Goal: Find specific page/section: Find specific page/section

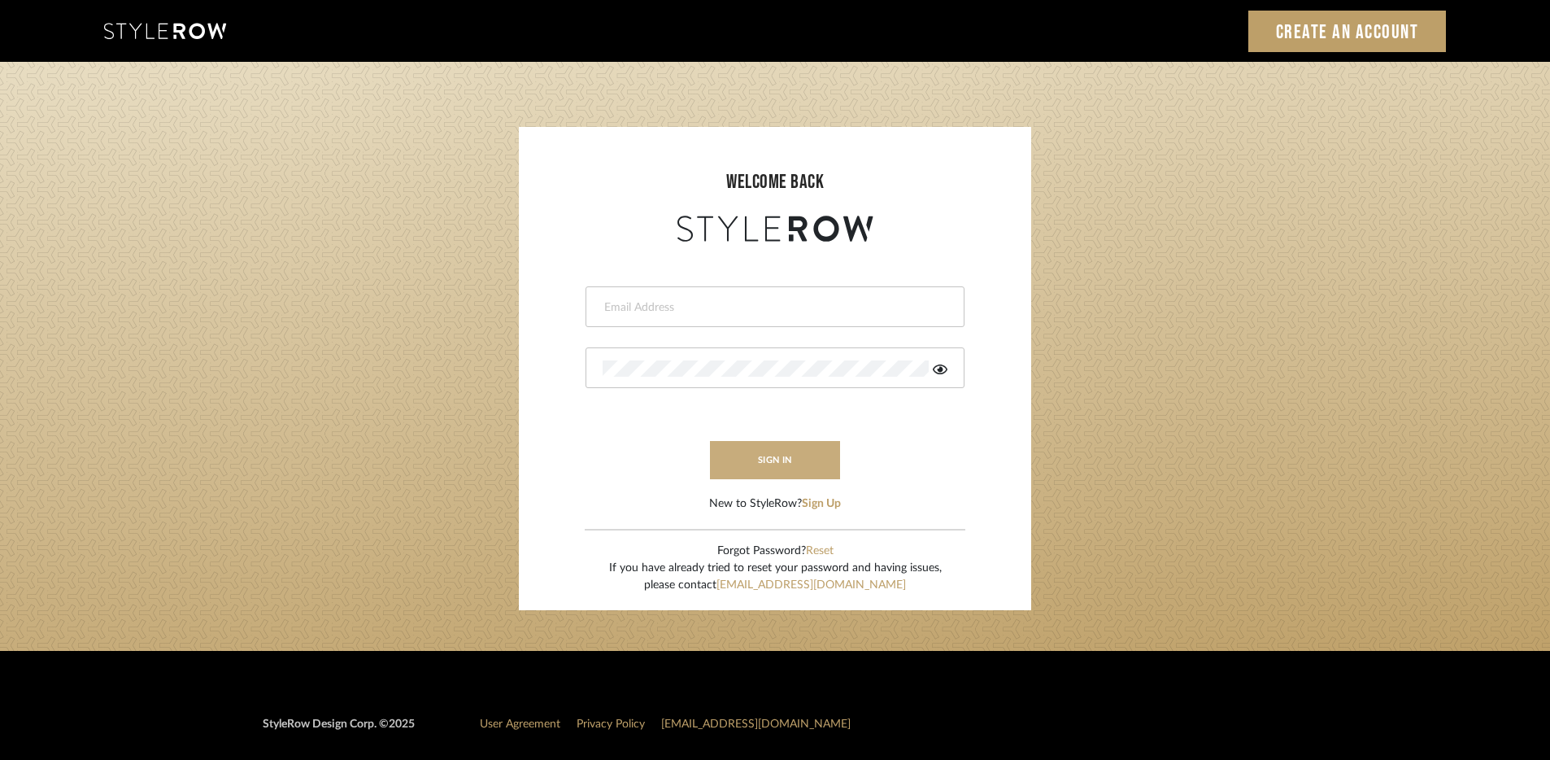
type input "[EMAIL_ADDRESS][DOMAIN_NAME]"
click at [814, 462] on button "sign in" at bounding box center [775, 460] width 130 height 38
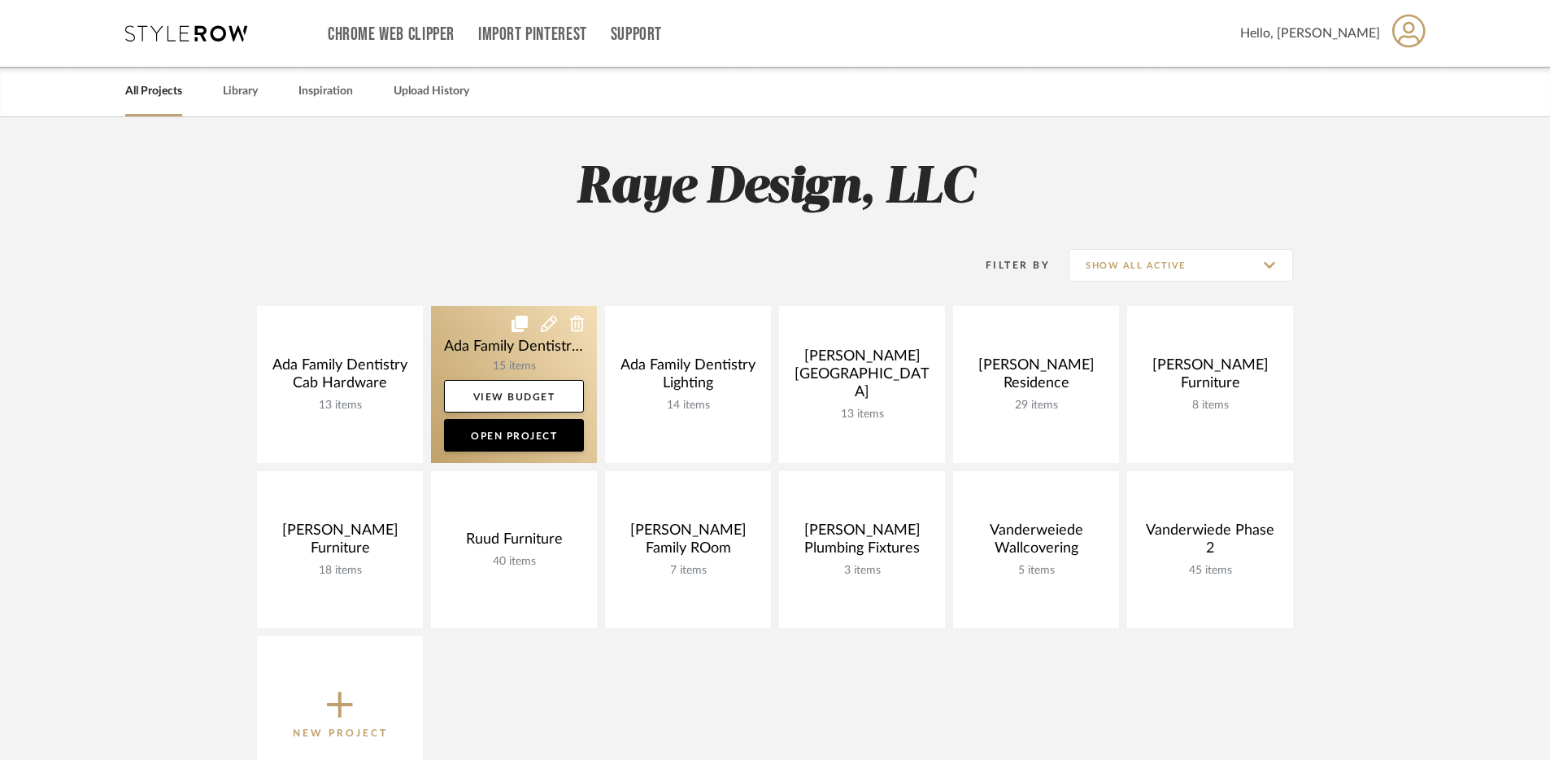
click at [534, 358] on link at bounding box center [514, 384] width 166 height 157
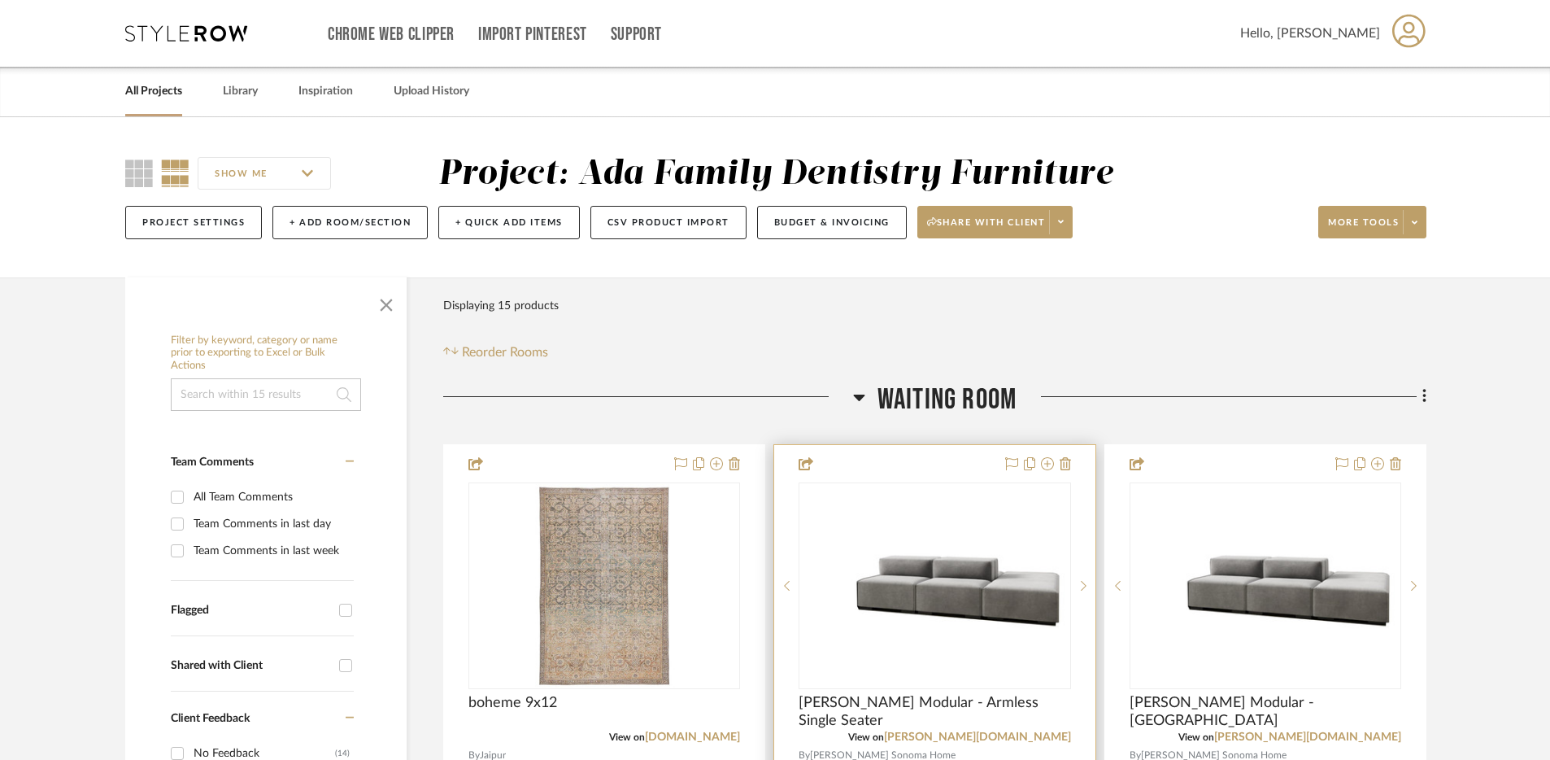
scroll to position [1, 0]
click at [984, 713] on div "[PERSON_NAME] Modular - Armless Single Seater" at bounding box center [935, 711] width 272 height 36
click at [970, 704] on span "[PERSON_NAME] Modular - Armless Single Seater" at bounding box center [935, 711] width 272 height 36
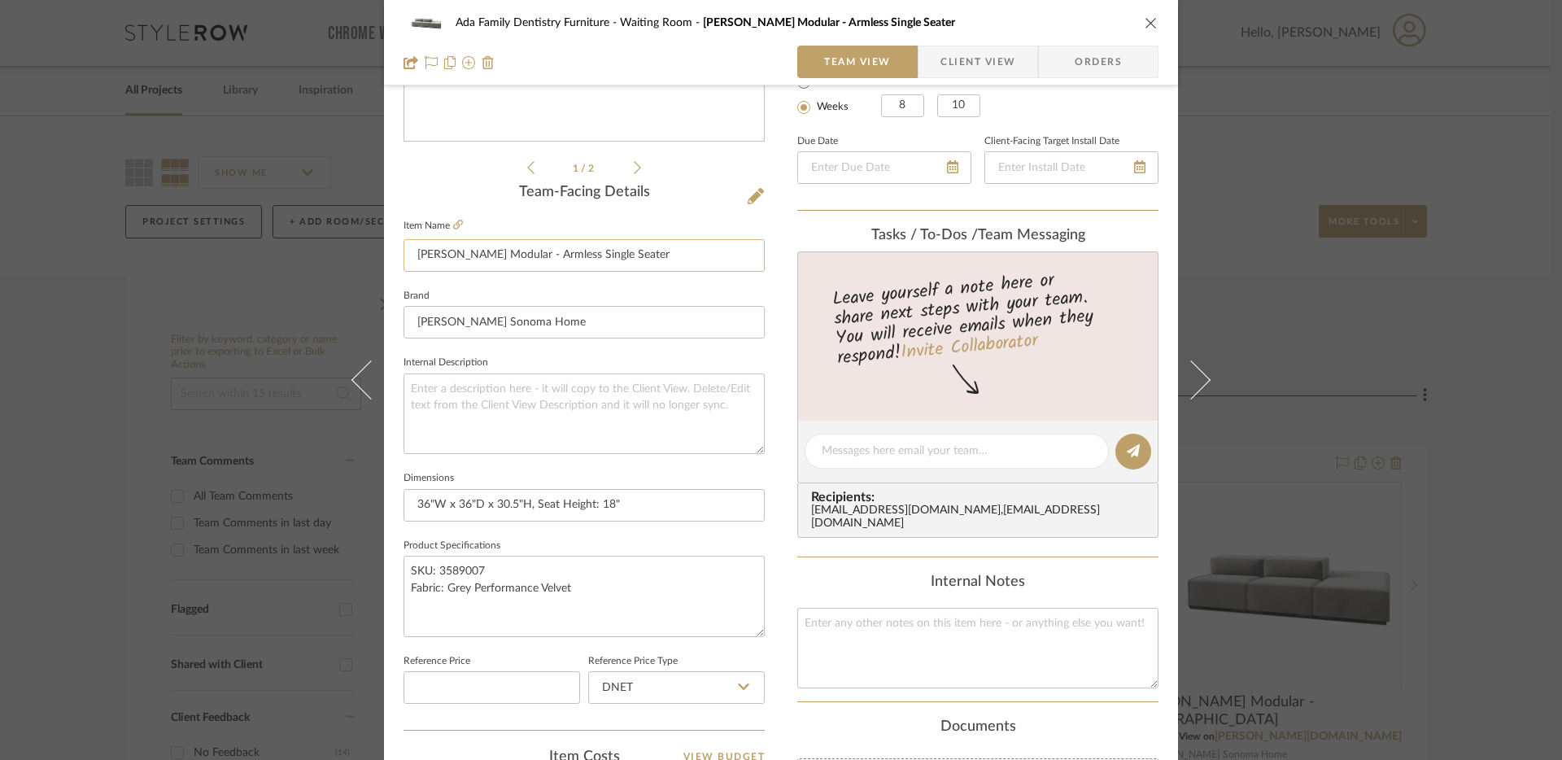
scroll to position [368, 0]
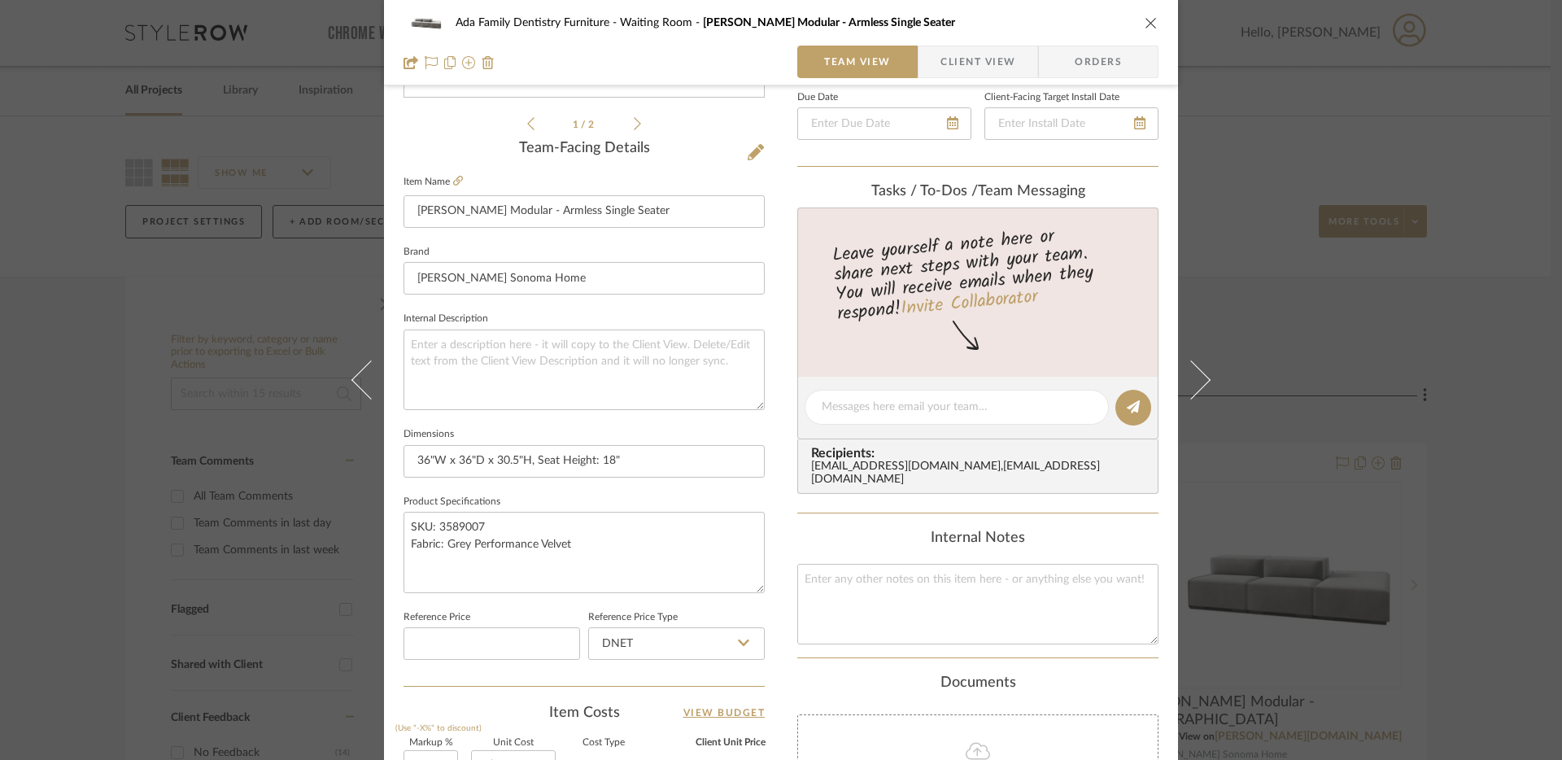
click at [1145, 20] on icon "close" at bounding box center [1151, 22] width 13 height 13
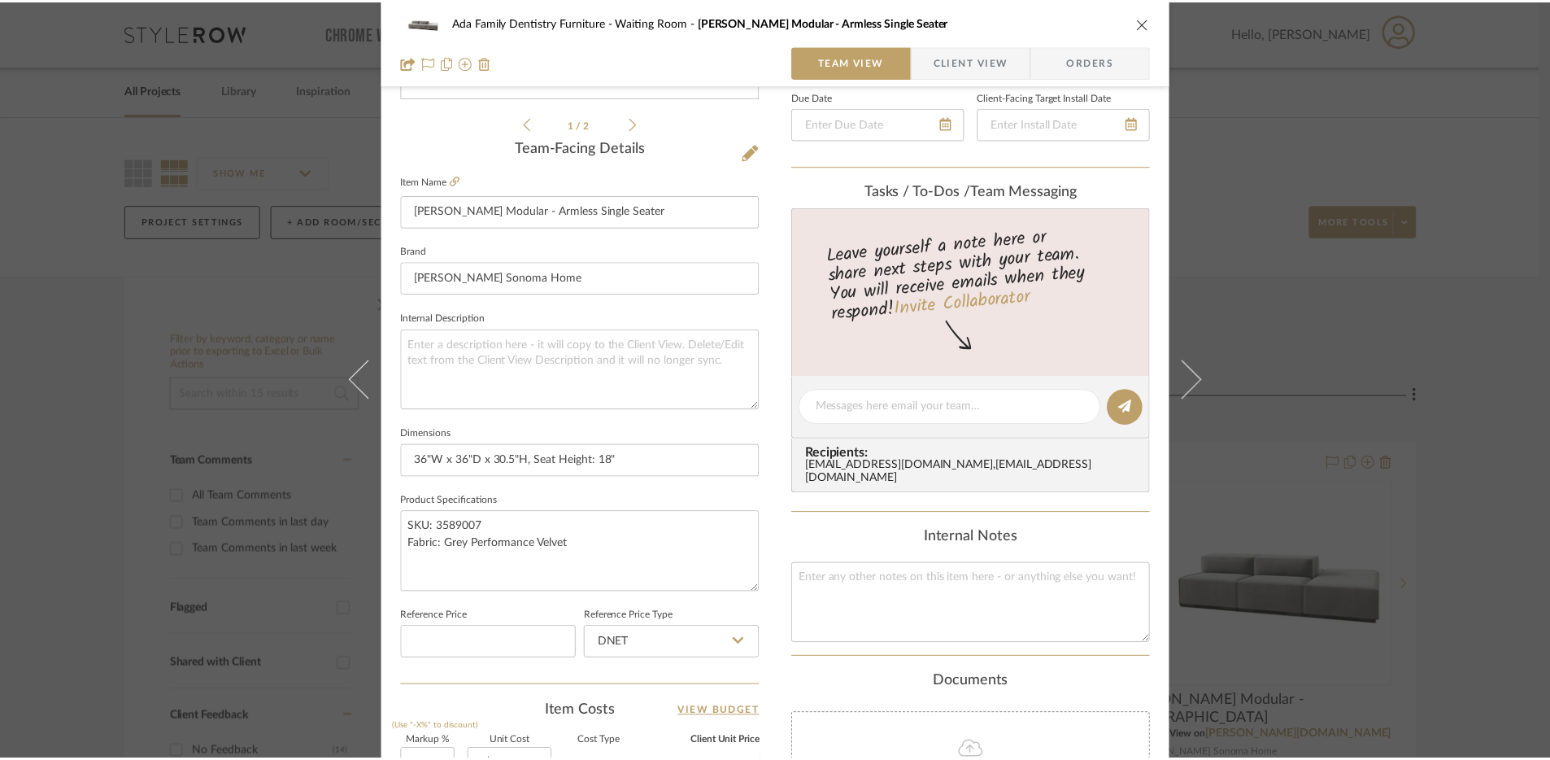
scroll to position [1, 0]
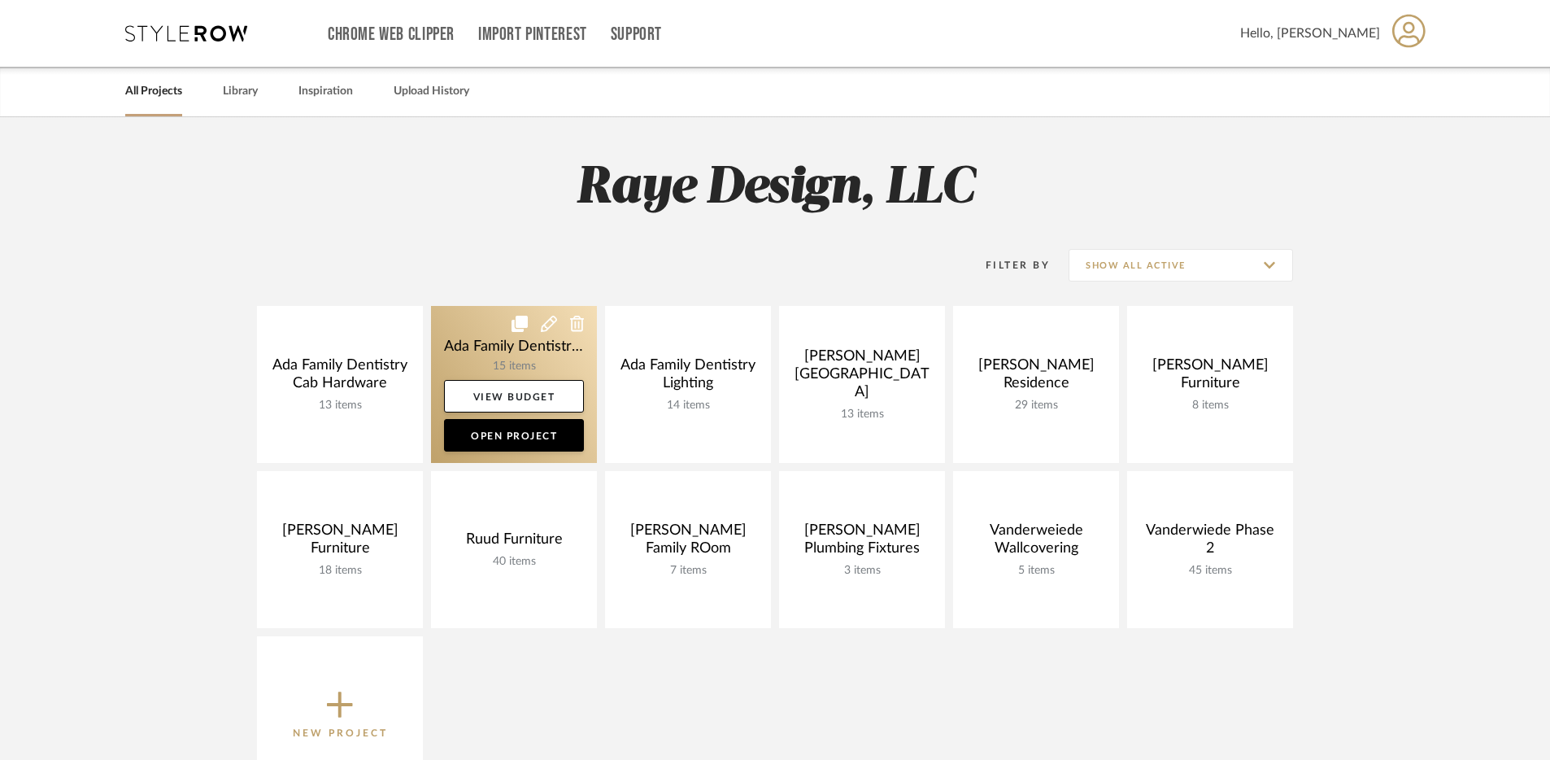
click at [532, 339] on link at bounding box center [514, 384] width 166 height 157
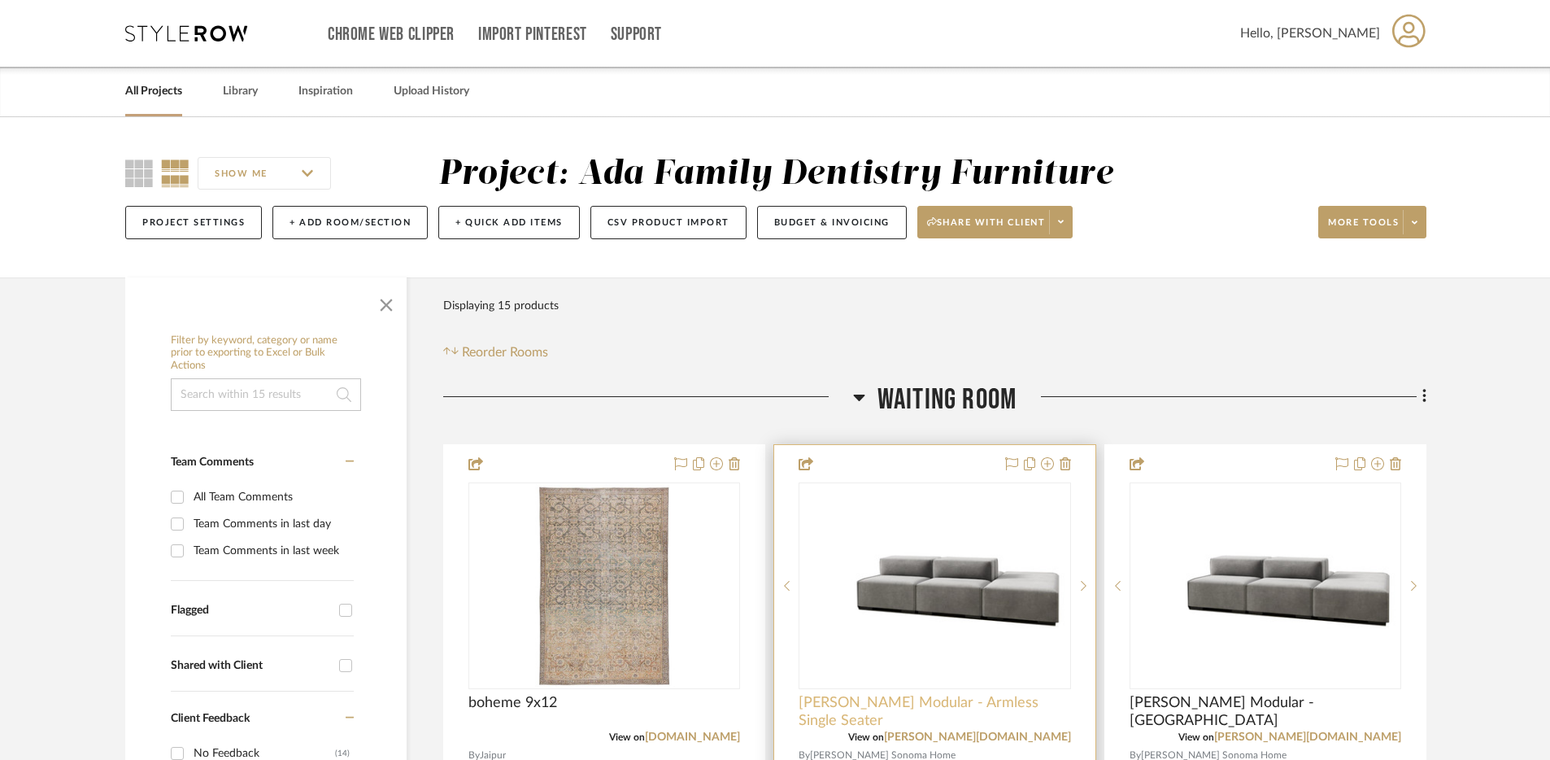
click at [927, 698] on span "Glen Modular - Armless Single Seater" at bounding box center [935, 712] width 272 height 36
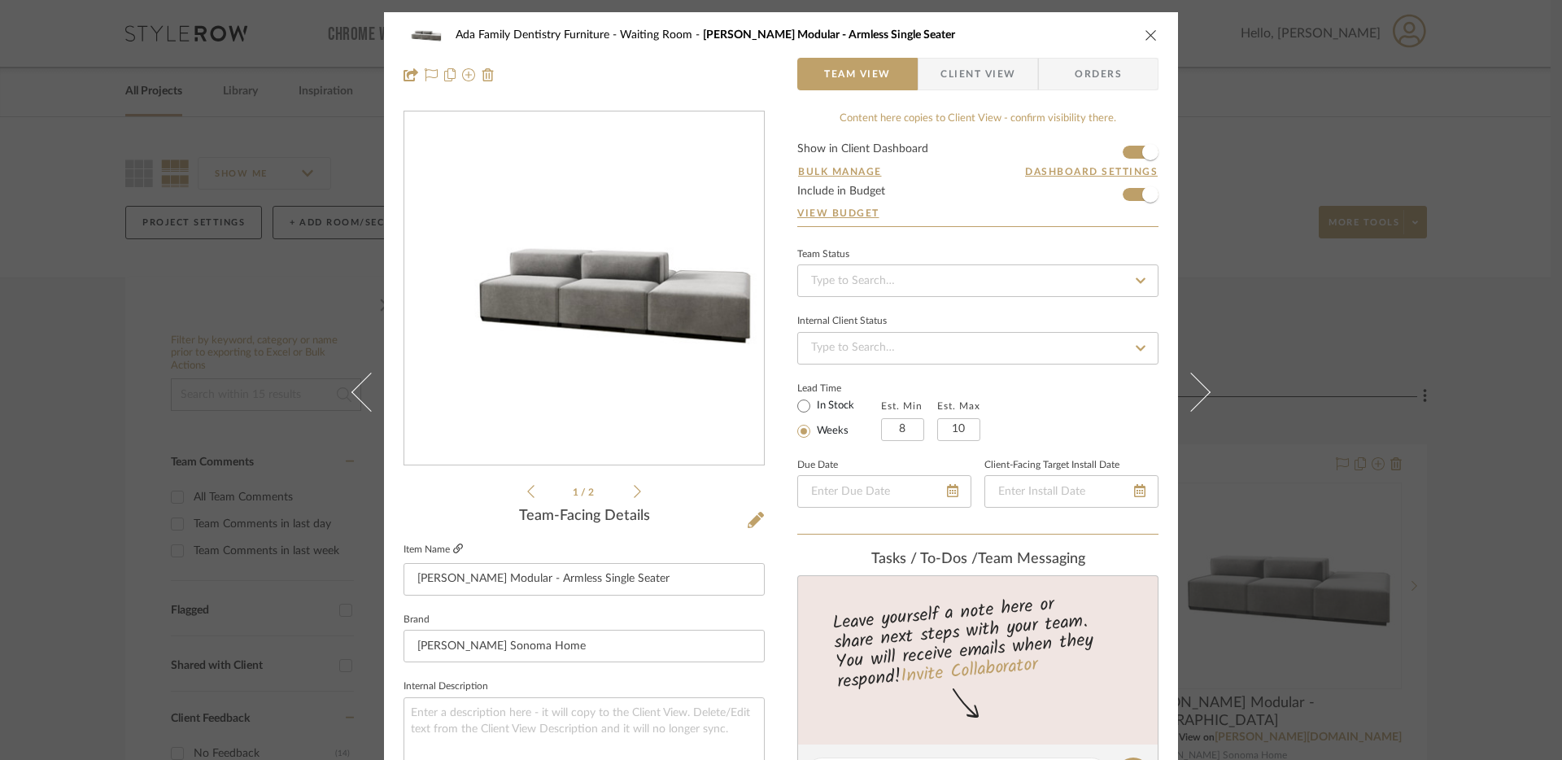
click at [453, 541] on fieldset "Item Name Glen Modular - Armless Single Seater" at bounding box center [583, 567] width 361 height 57
click at [453, 550] on icon at bounding box center [458, 548] width 10 height 10
click at [1136, 44] on div "Ada Family Dentistry Furniture Waiting Room Glen Modular - Armless Single Seater" at bounding box center [780, 35] width 755 height 33
click at [1145, 41] on icon "close" at bounding box center [1151, 34] width 13 height 13
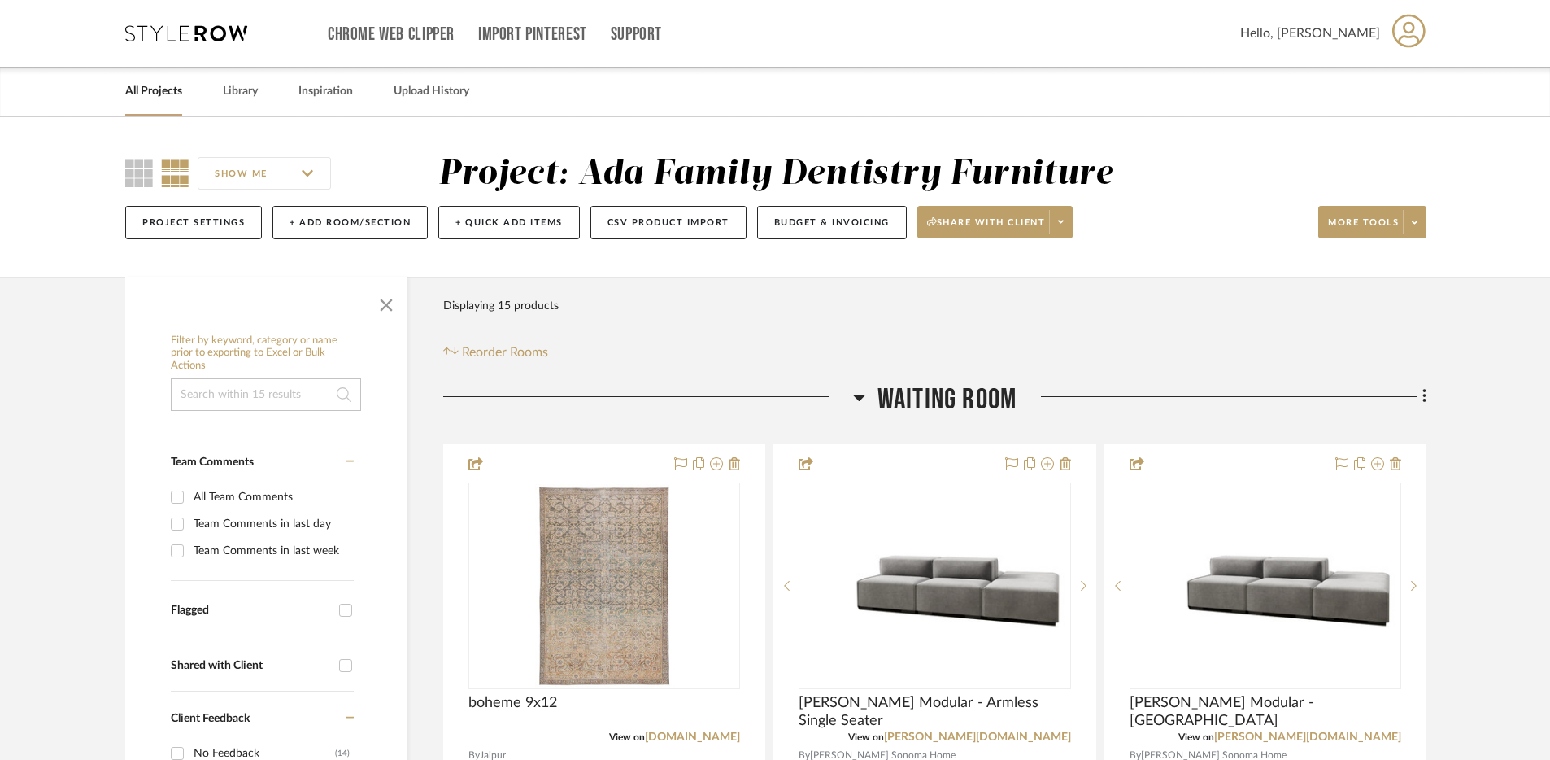
click at [148, 98] on link "All Projects" at bounding box center [153, 92] width 57 height 22
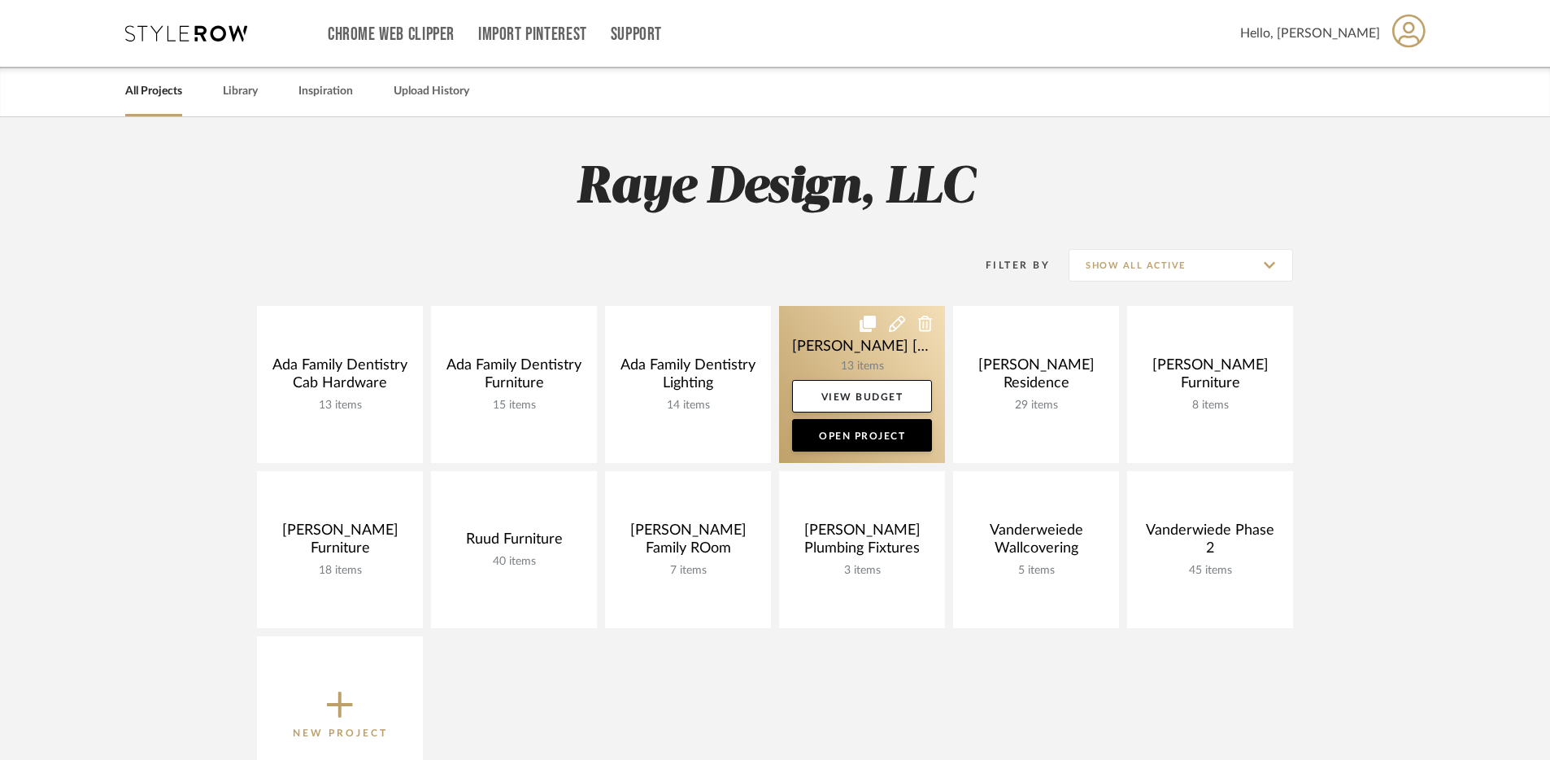
click at [870, 367] on link at bounding box center [862, 384] width 166 height 157
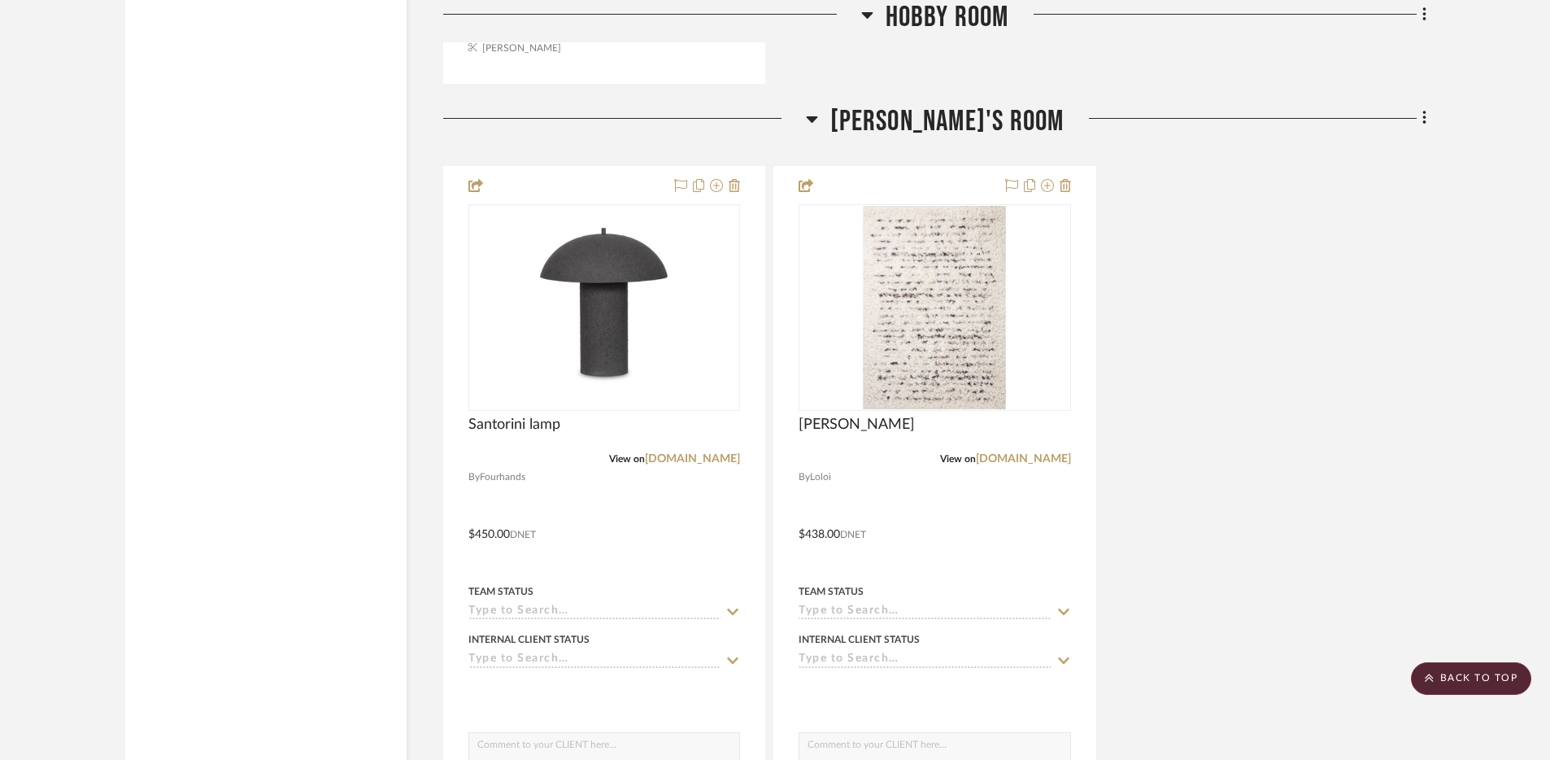
scroll to position [5103, 0]
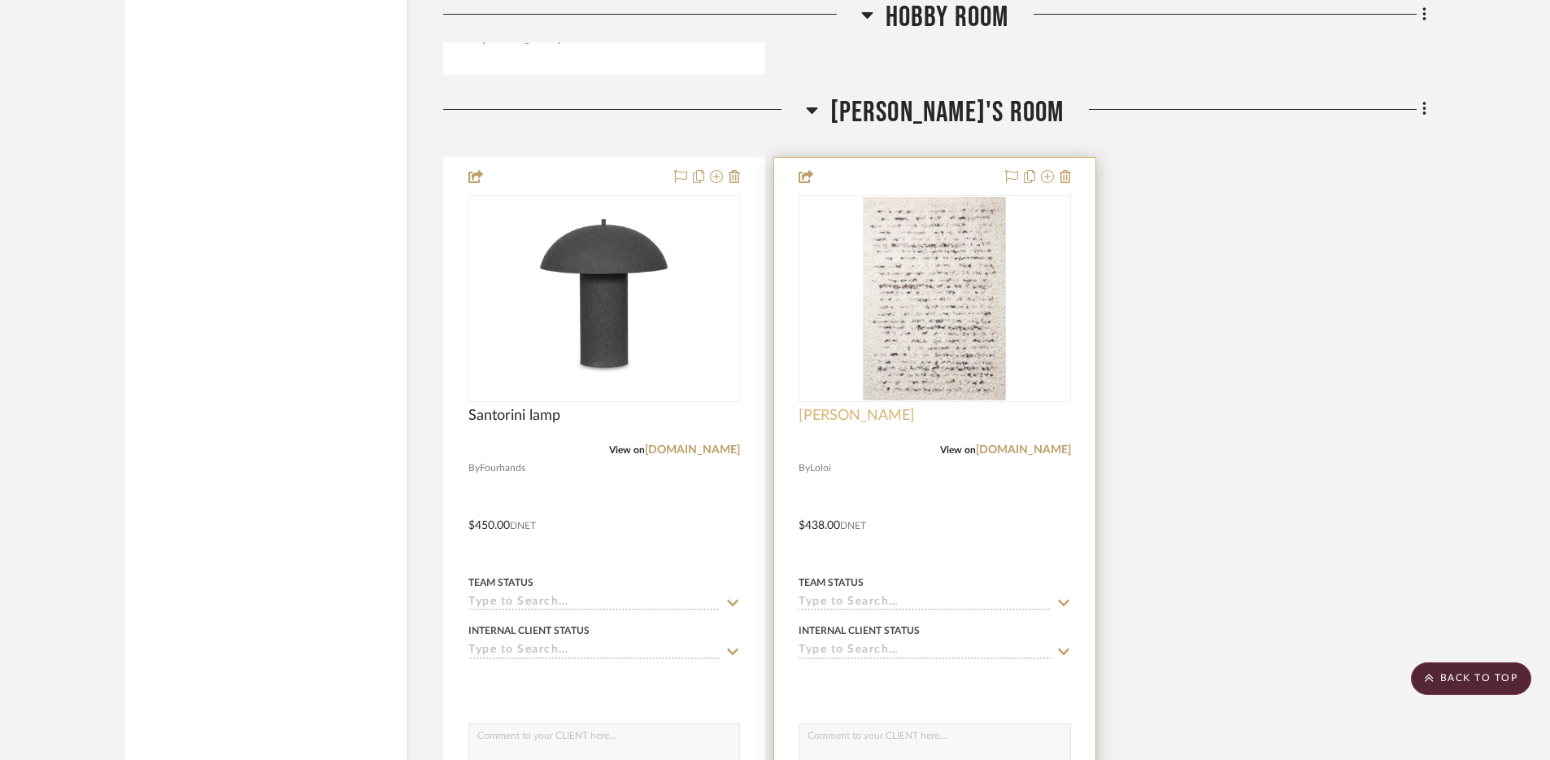
click at [870, 407] on span "Angela Rose Rug" at bounding box center [857, 416] width 116 height 18
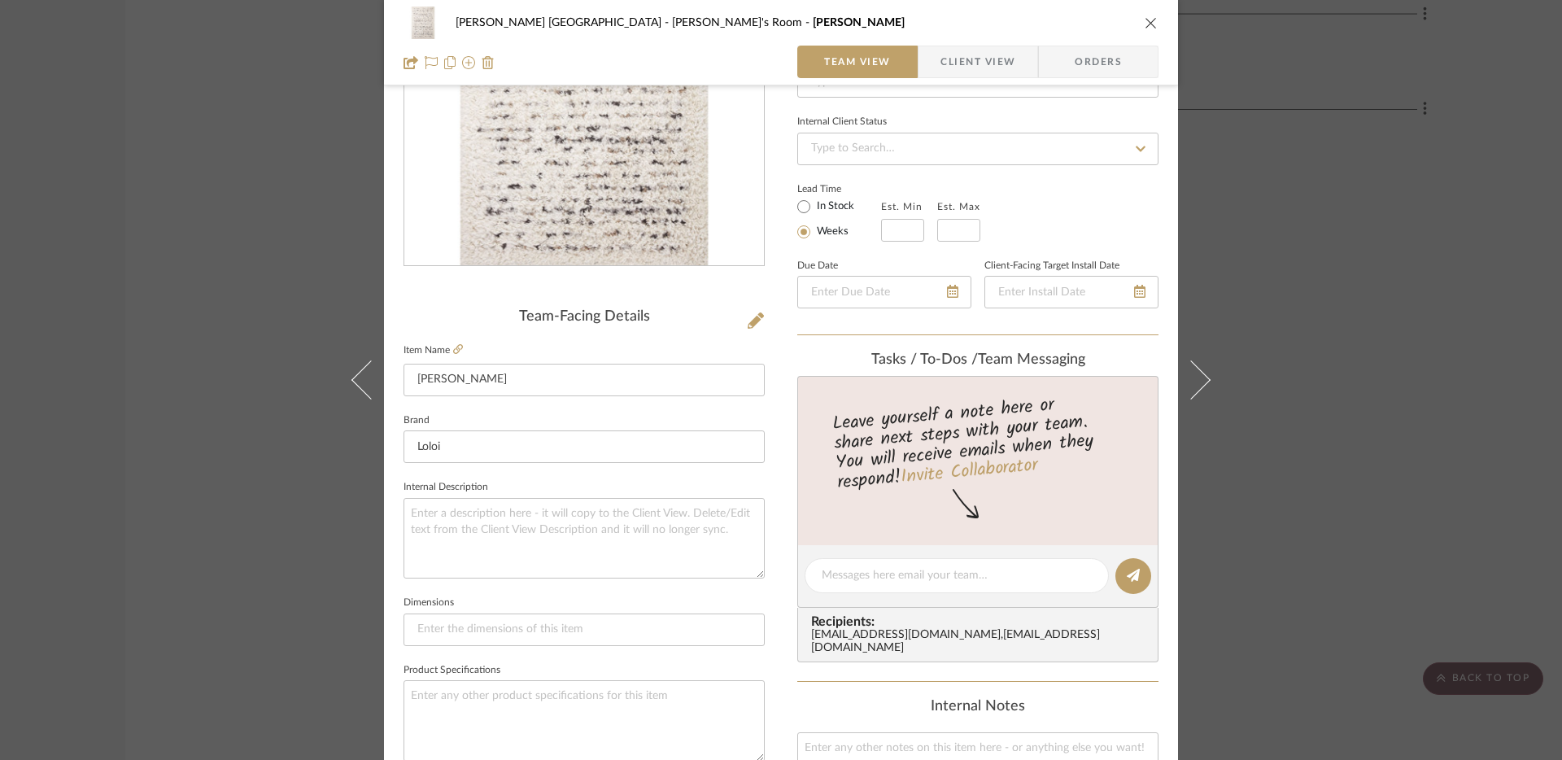
scroll to position [201, 0]
click at [453, 347] on icon at bounding box center [458, 347] width 10 height 10
click at [1146, 20] on icon "close" at bounding box center [1151, 22] width 13 height 13
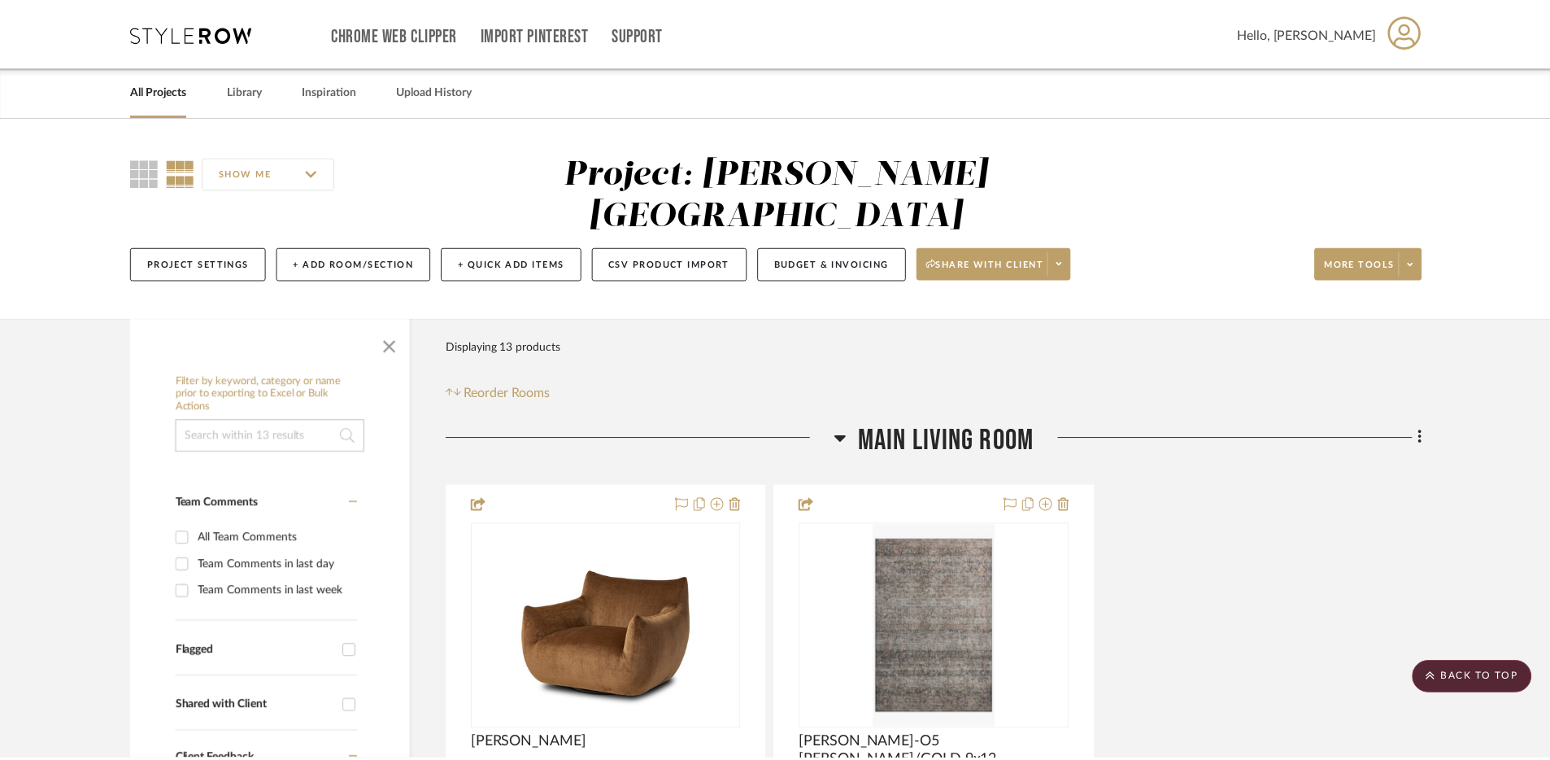
scroll to position [5103, 0]
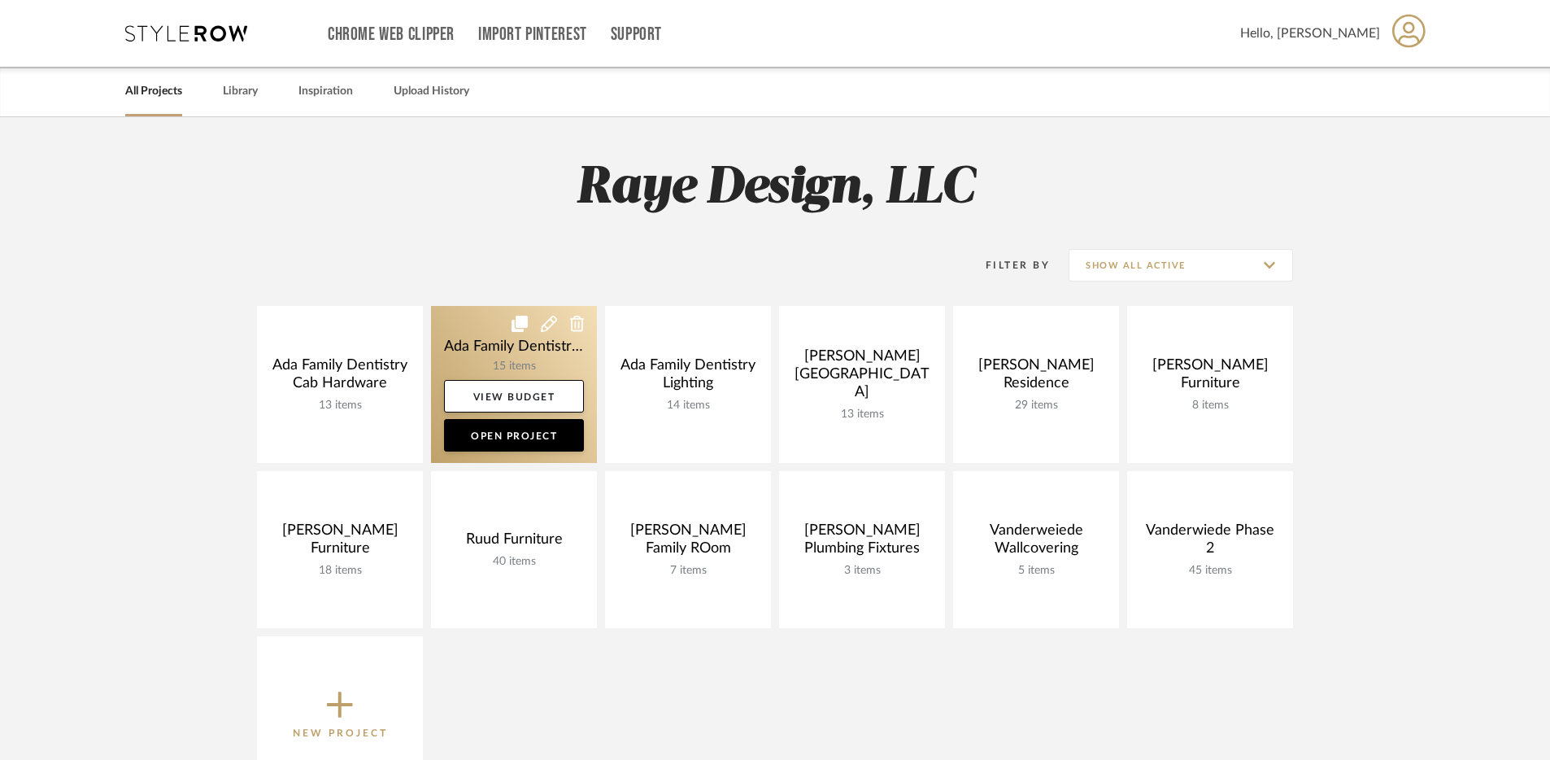
click at [539, 360] on link at bounding box center [514, 384] width 166 height 157
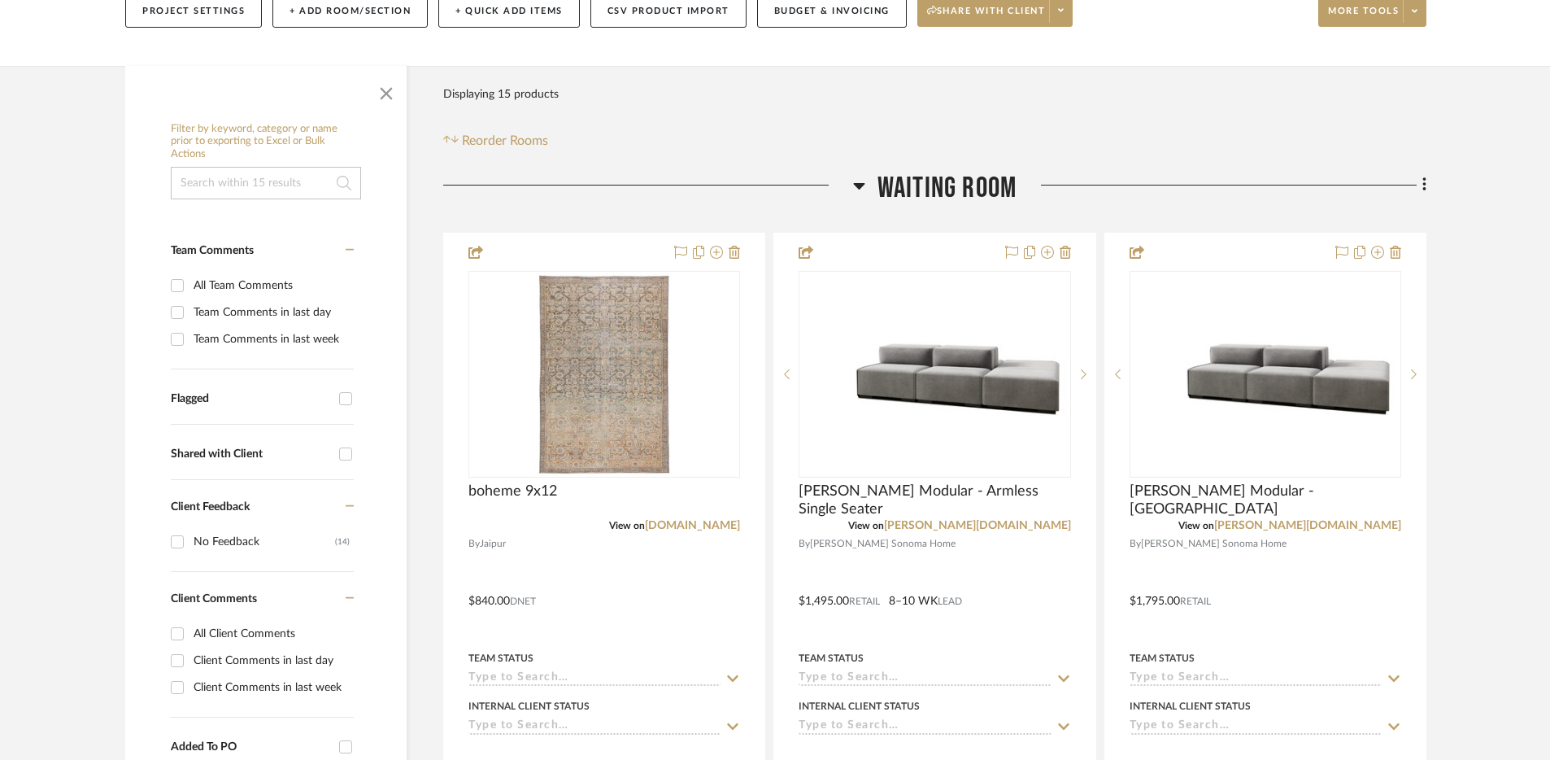
scroll to position [213, 0]
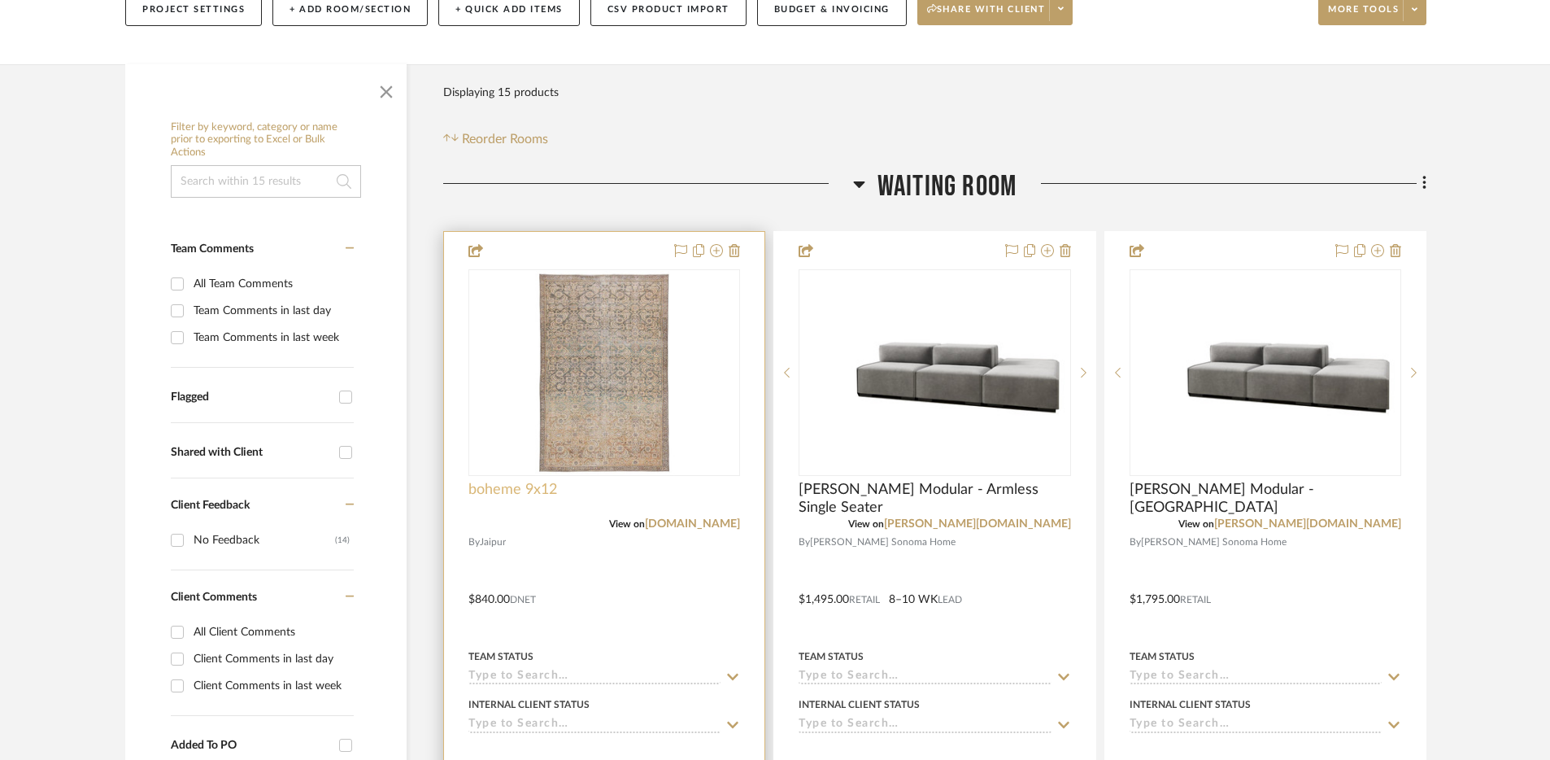
click at [542, 487] on span "boheme 9x12" at bounding box center [513, 490] width 89 height 18
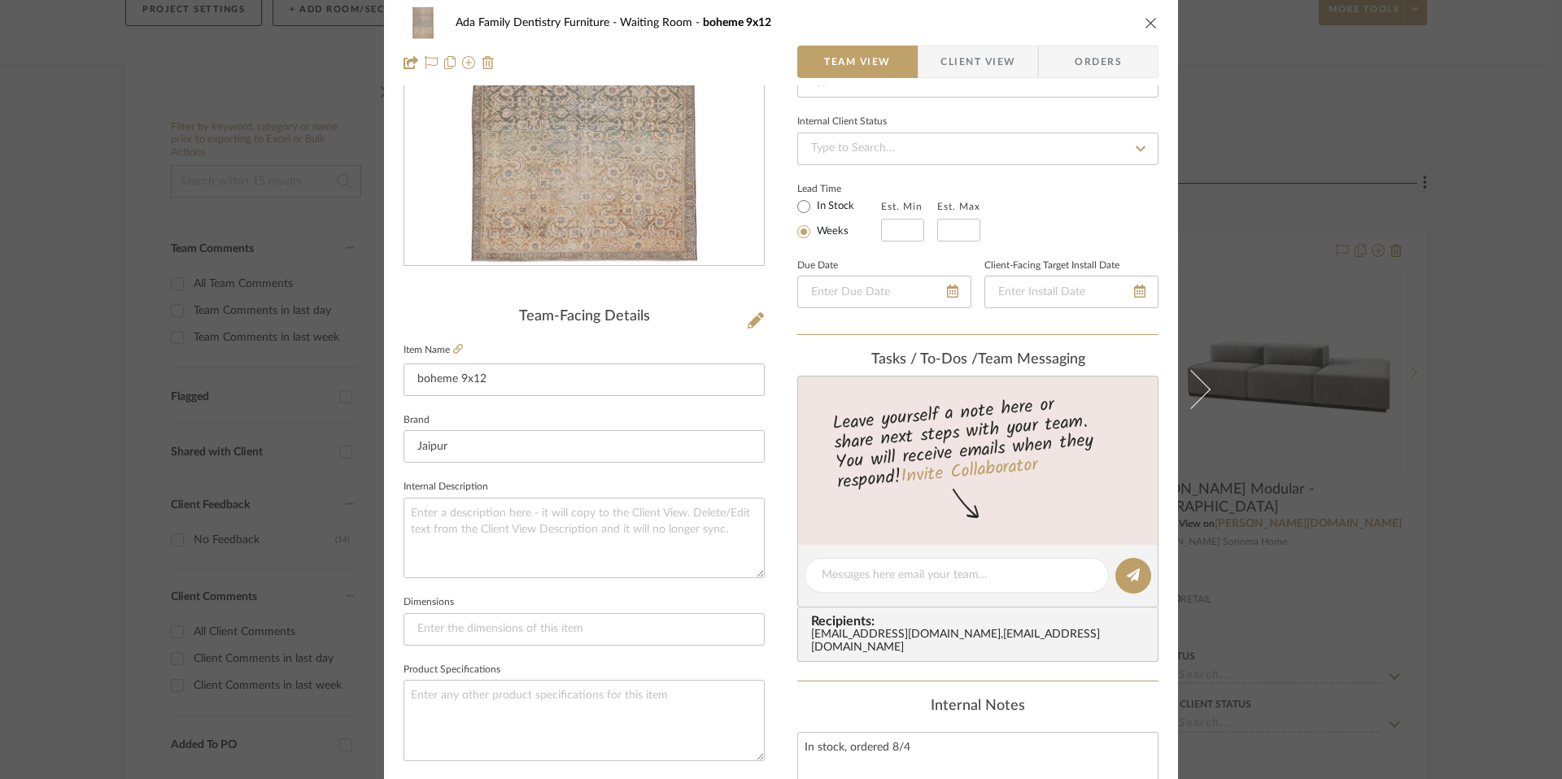
scroll to position [0, 0]
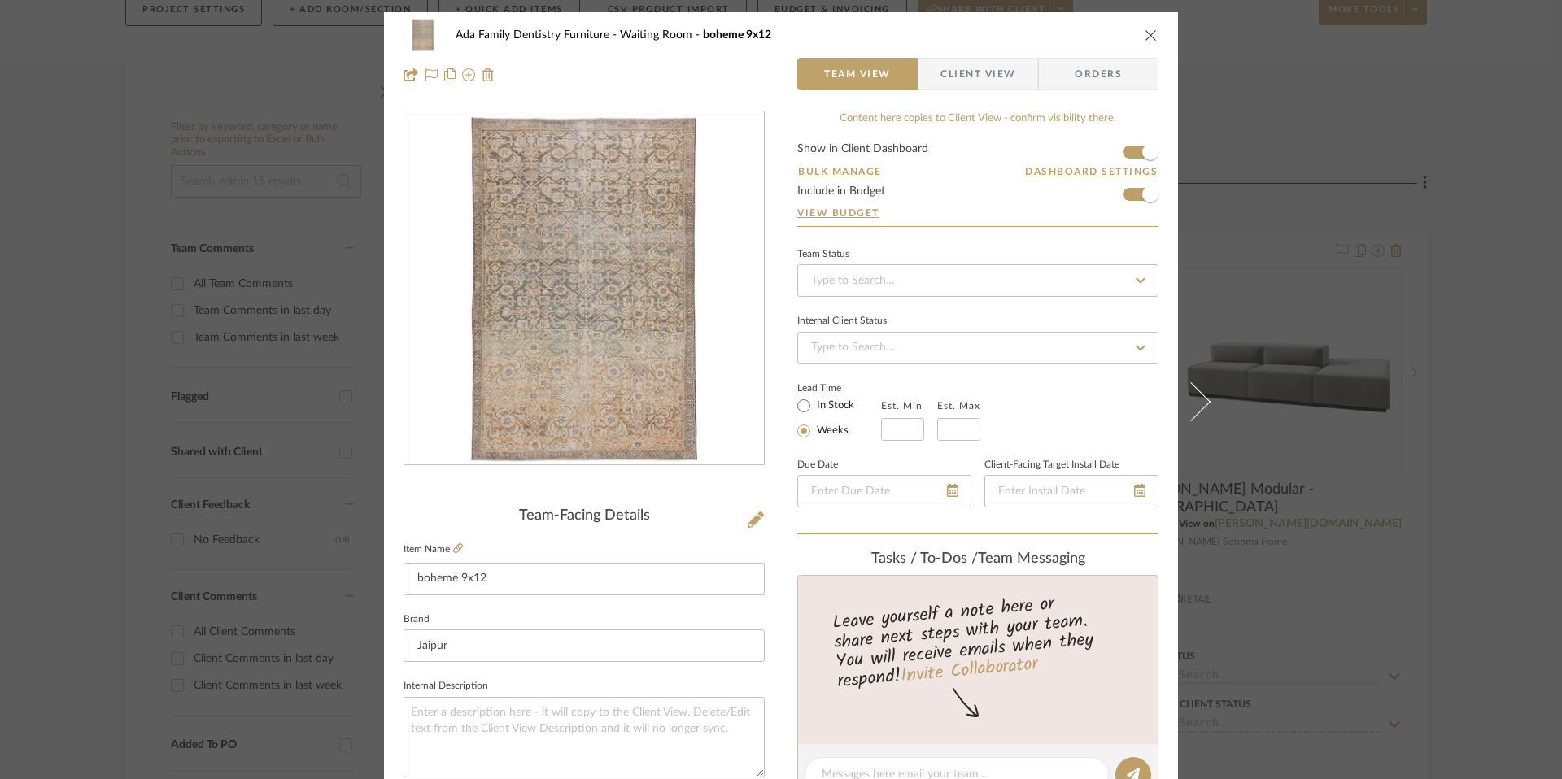
click at [1149, 33] on icon "close" at bounding box center [1151, 34] width 13 height 13
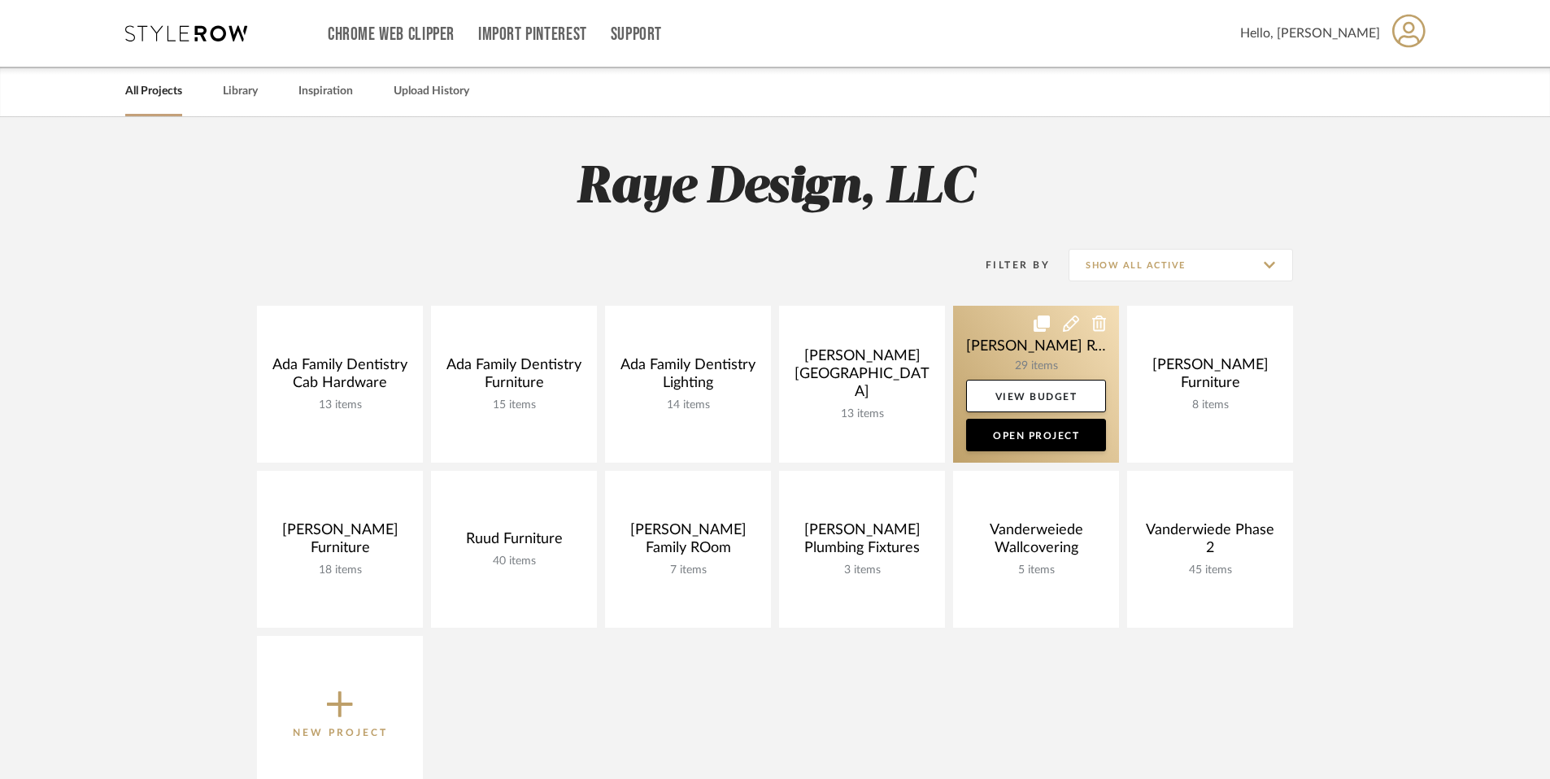
click at [1016, 351] on link at bounding box center [1036, 384] width 166 height 157
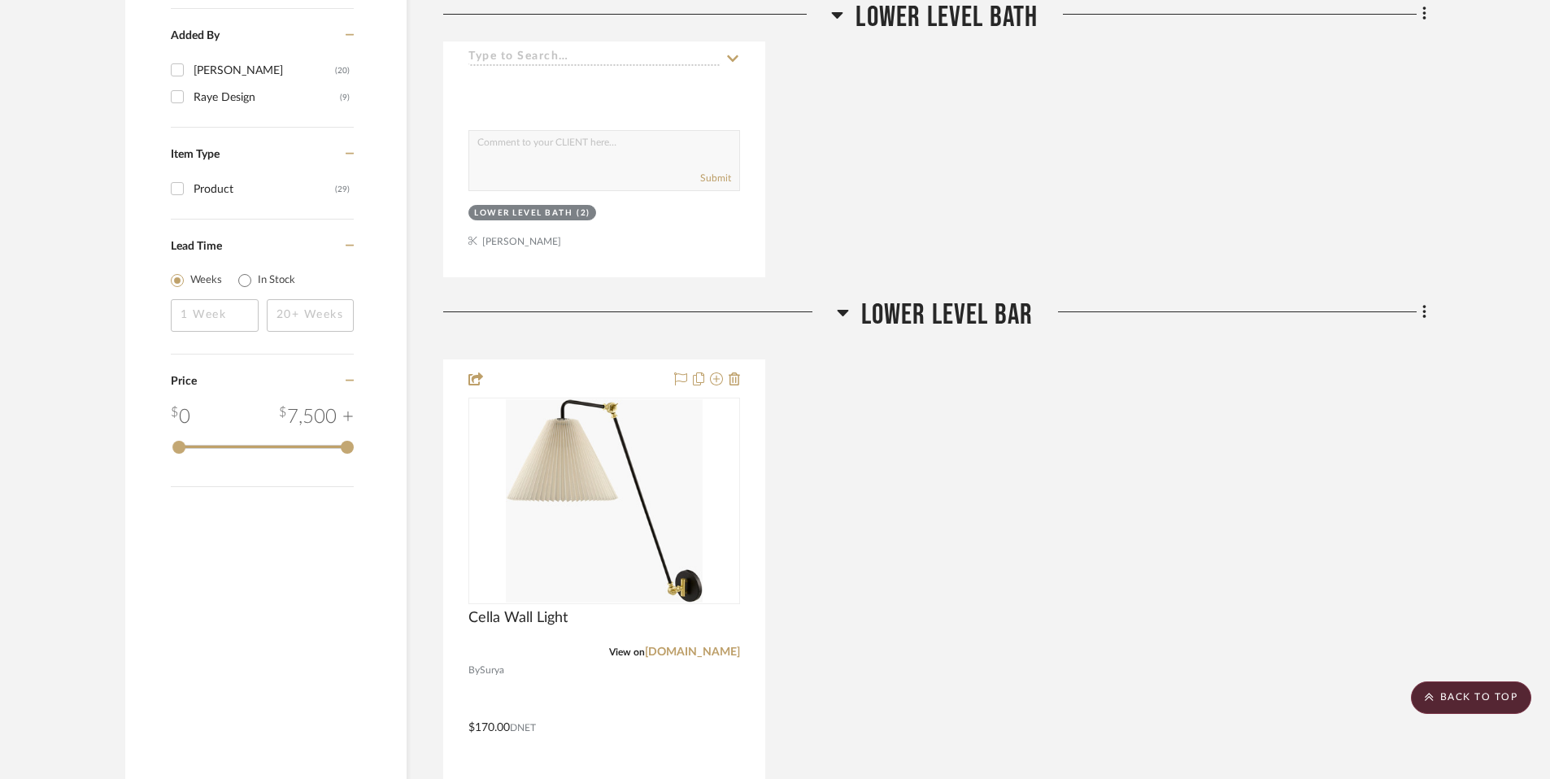
scroll to position [1685, 0]
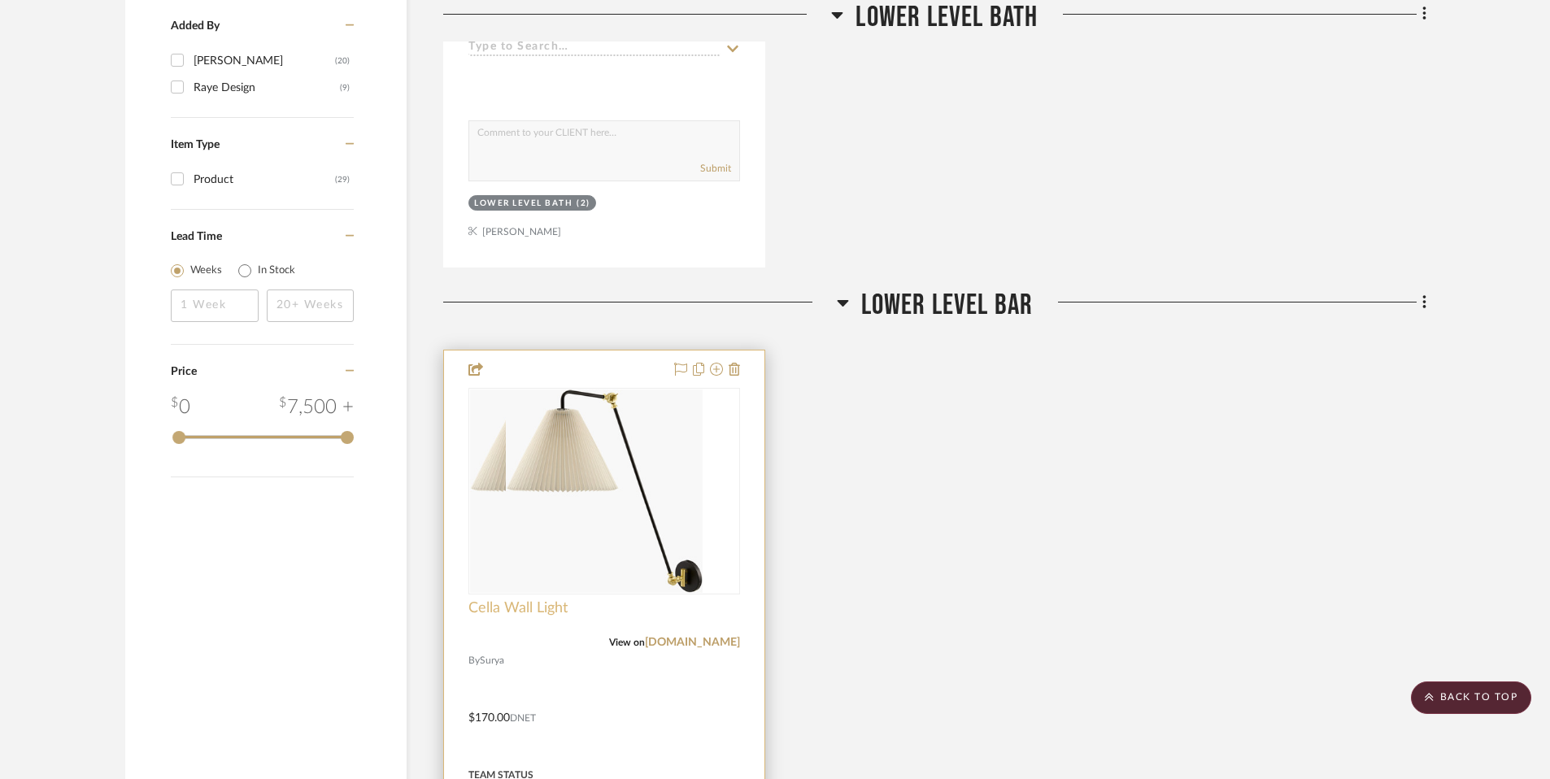
click at [539, 608] on span "Cella Wall Light" at bounding box center [518, 609] width 99 height 18
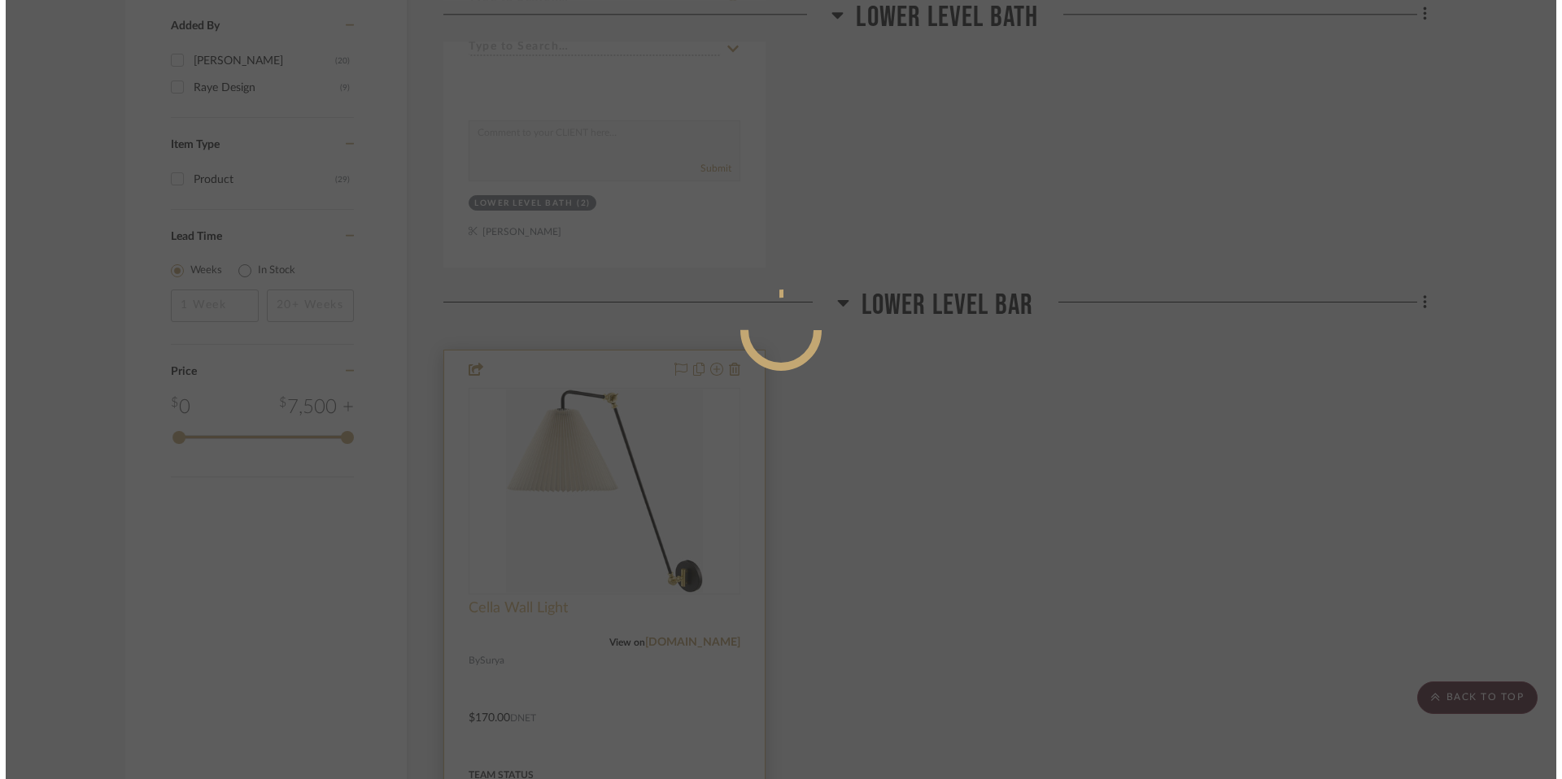
scroll to position [0, 0]
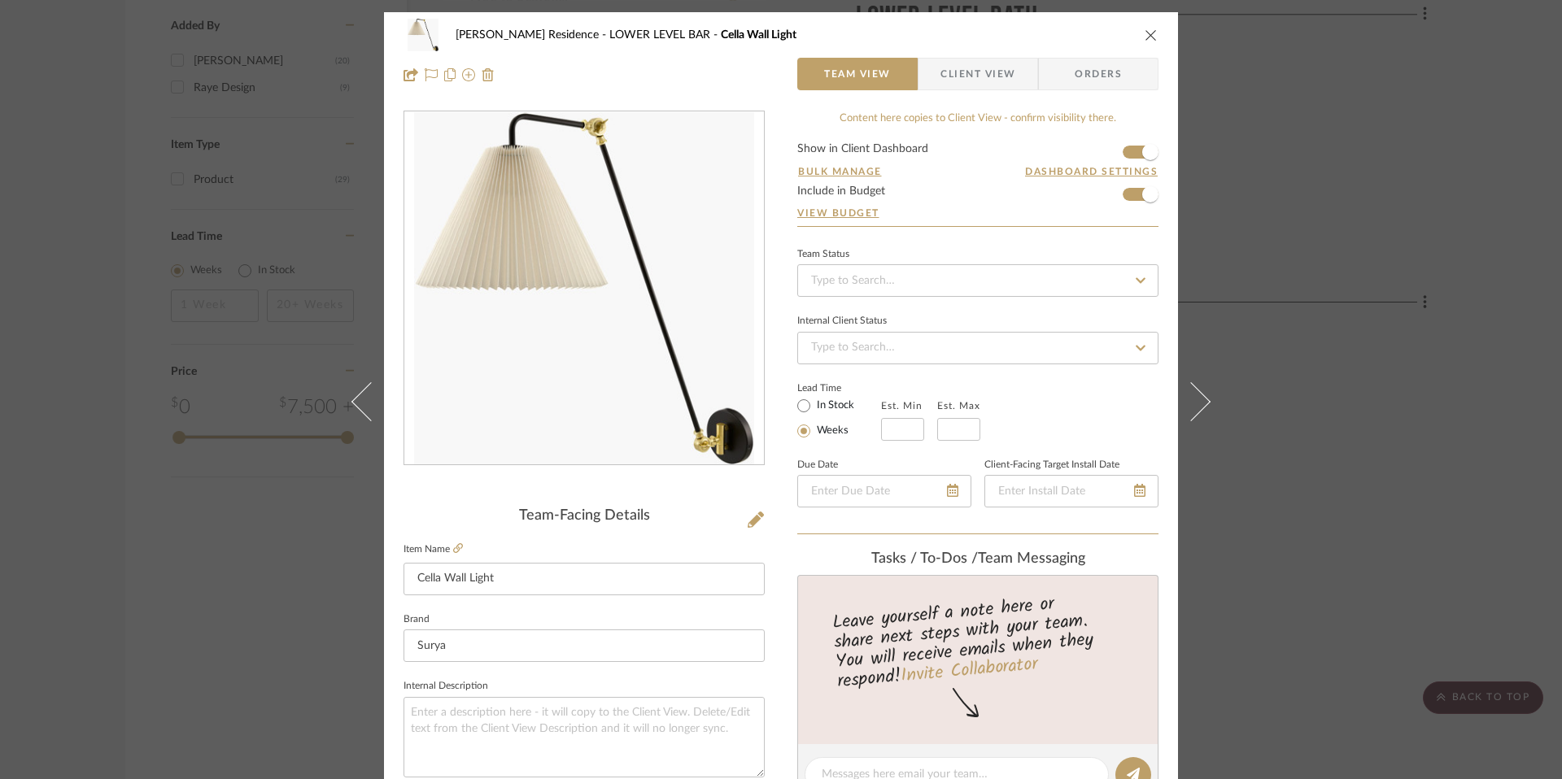
click at [459, 545] on fieldset "Item Name Cella Wall Light" at bounding box center [583, 567] width 361 height 57
click at [455, 549] on icon at bounding box center [458, 548] width 10 height 10
click at [1206, 395] on button at bounding box center [1201, 401] width 46 height 779
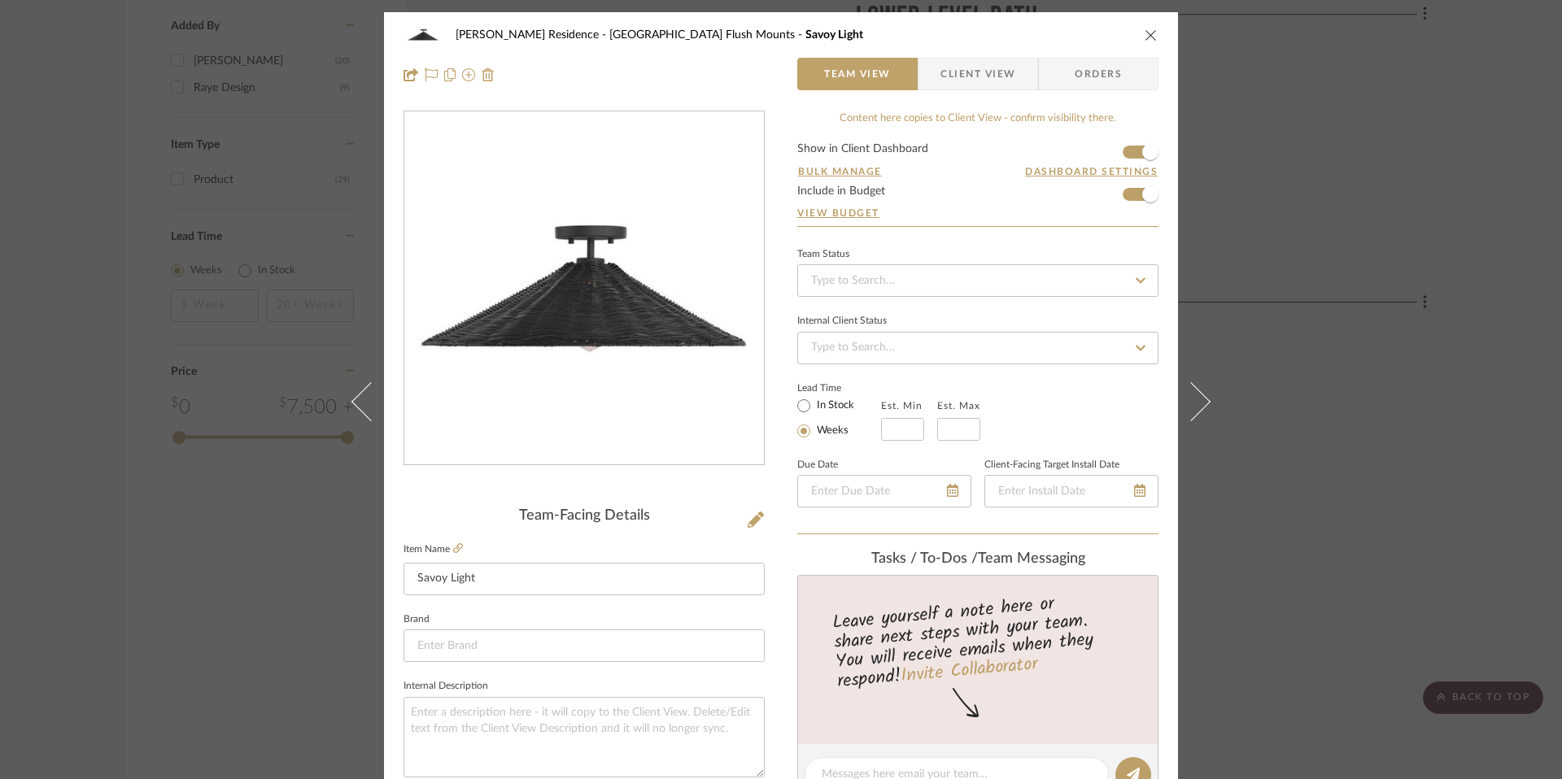
click at [1204, 395] on button at bounding box center [1201, 401] width 46 height 779
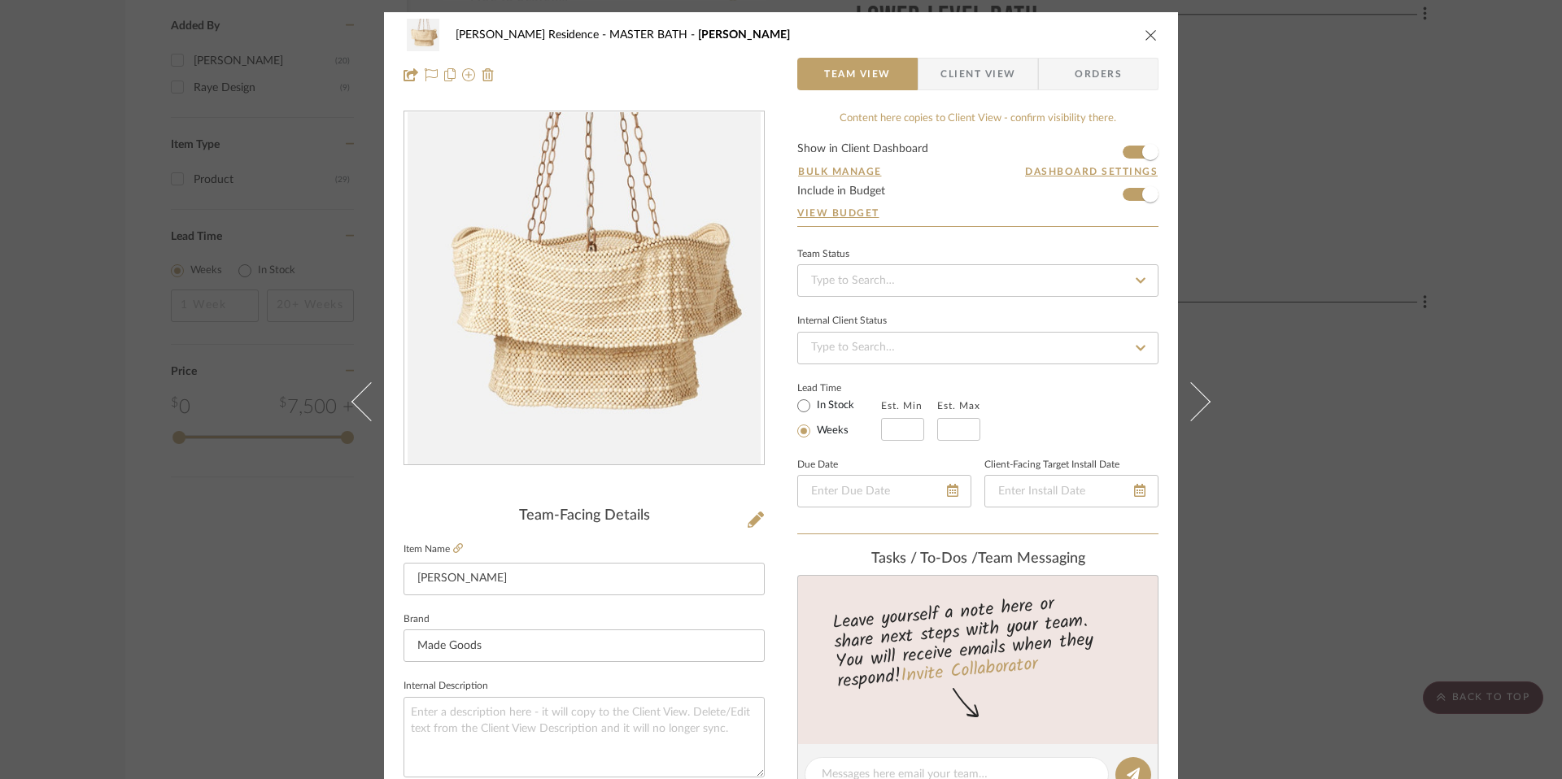
click at [1202, 395] on button at bounding box center [1201, 401] width 46 height 779
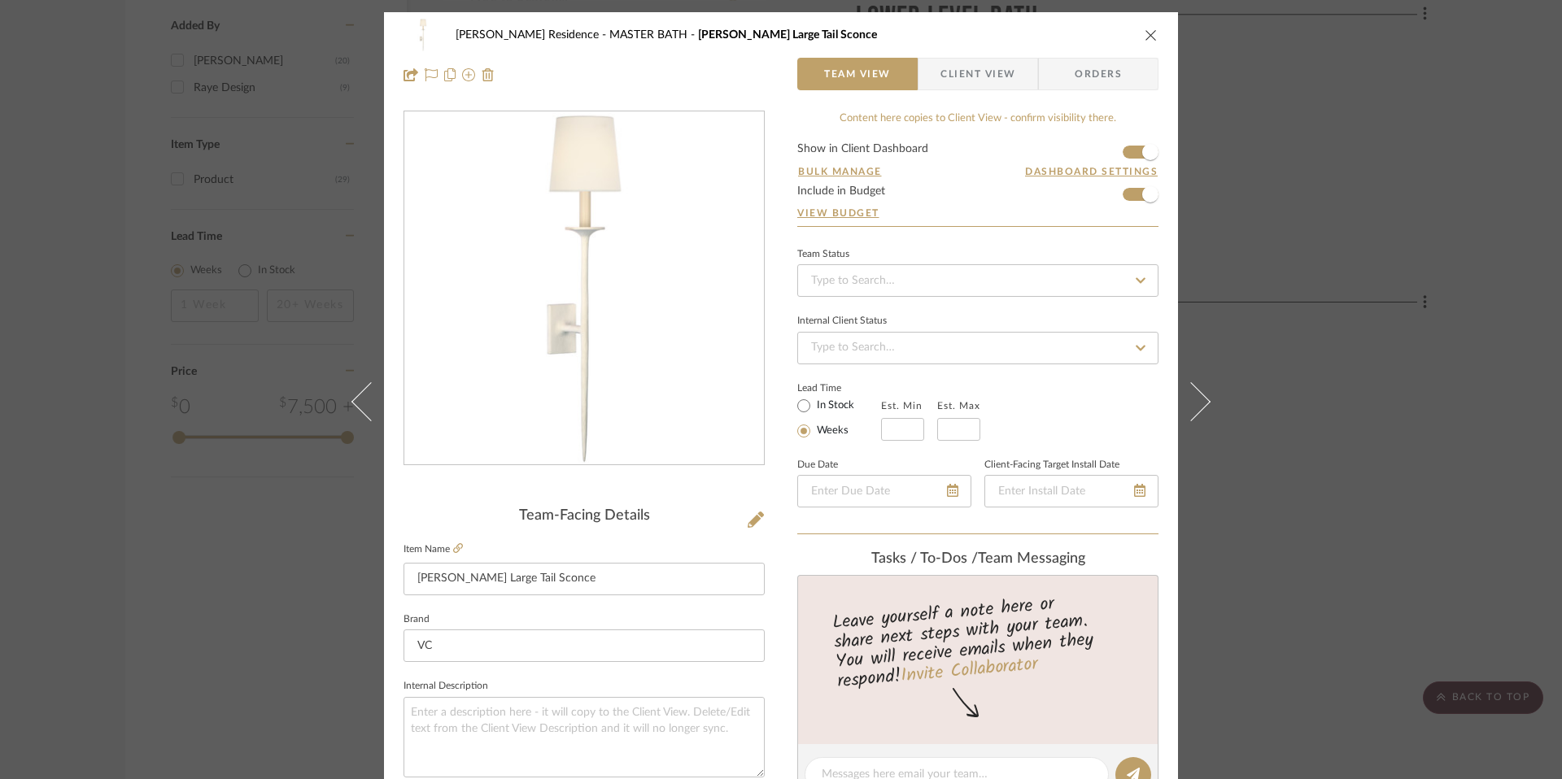
click at [1202, 395] on button at bounding box center [1201, 401] width 46 height 779
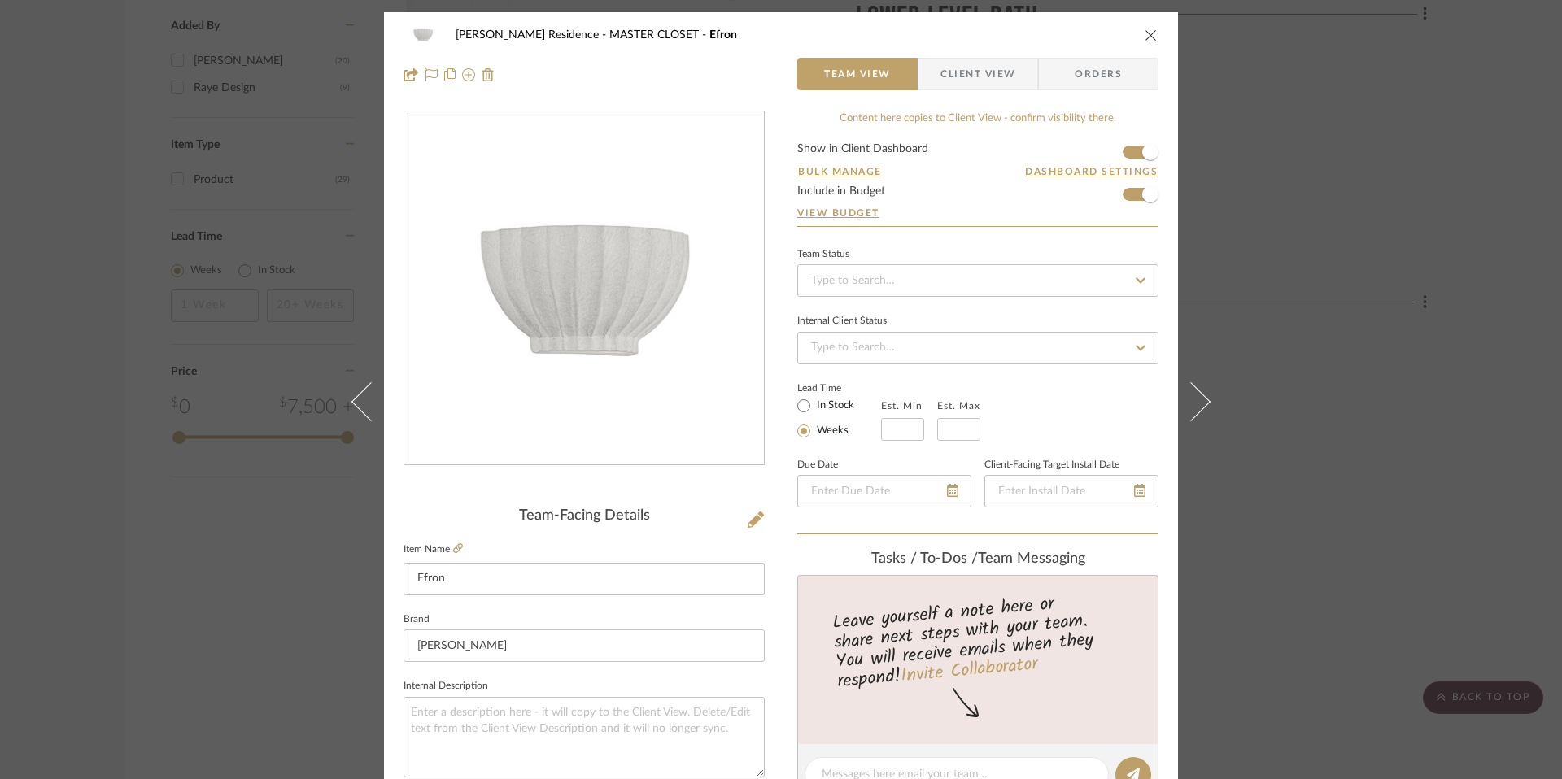
click at [1202, 395] on button at bounding box center [1201, 401] width 46 height 779
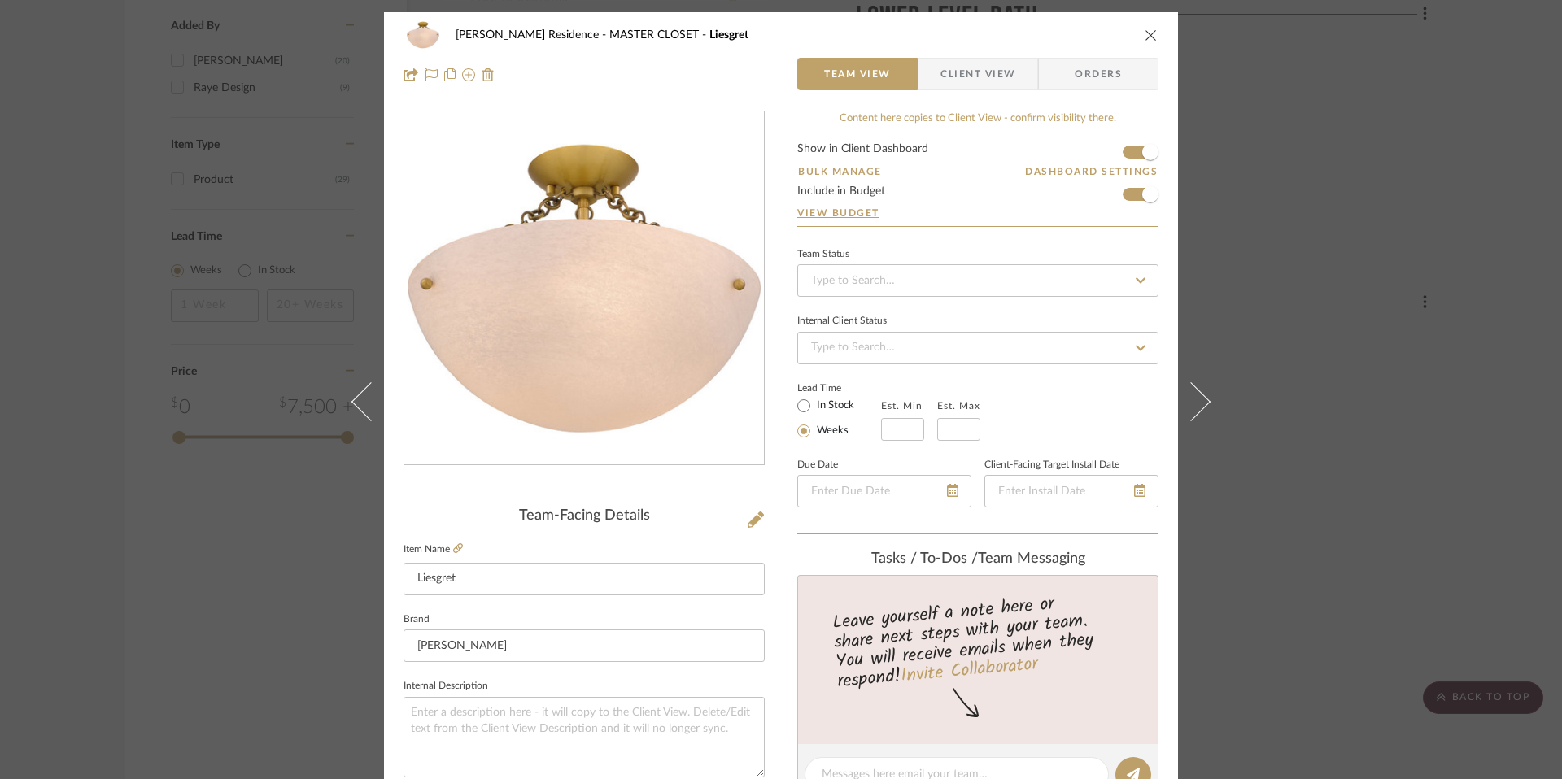
click at [1202, 395] on button at bounding box center [1201, 401] width 46 height 779
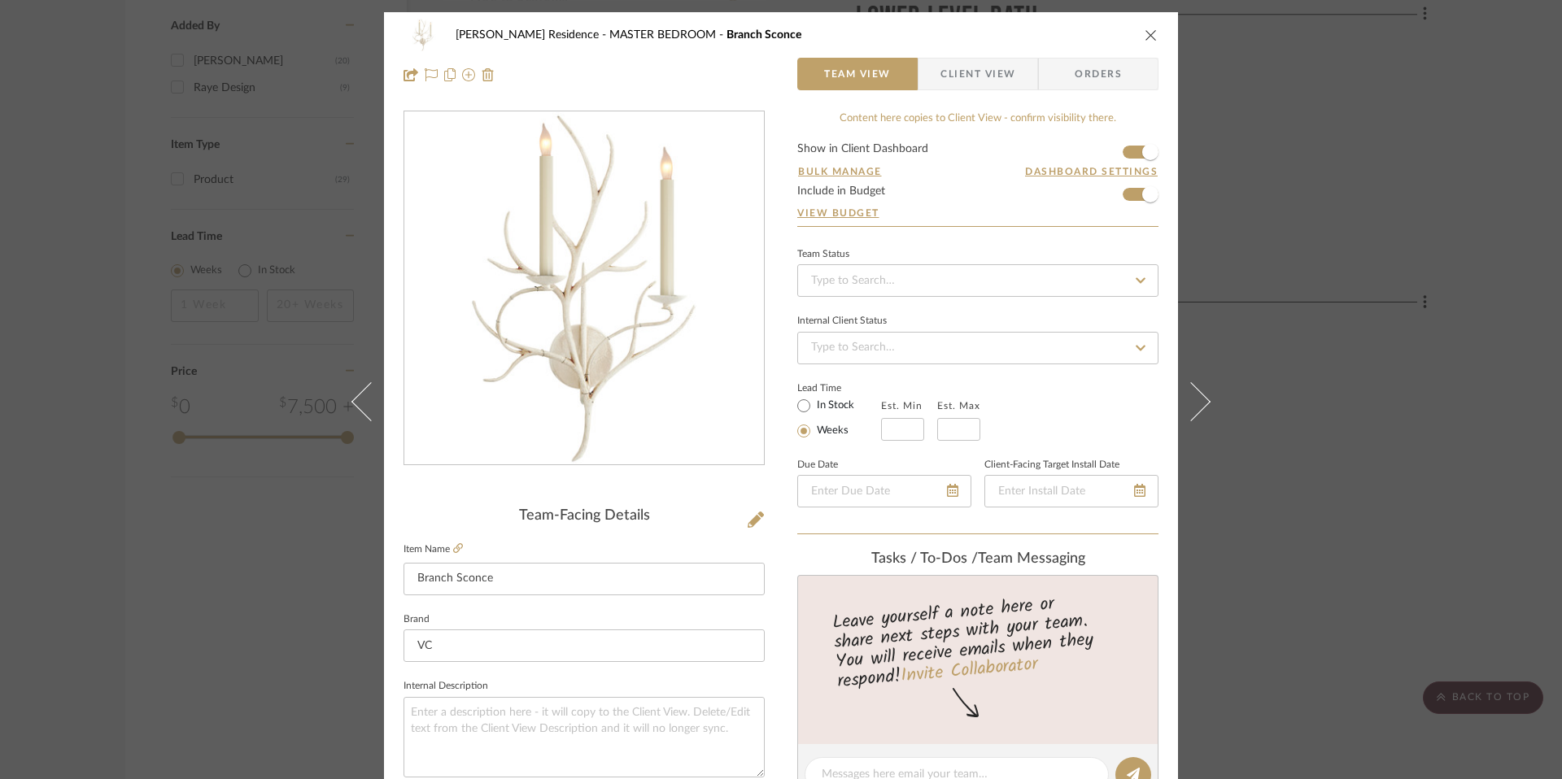
click at [1202, 395] on button at bounding box center [1201, 401] width 46 height 779
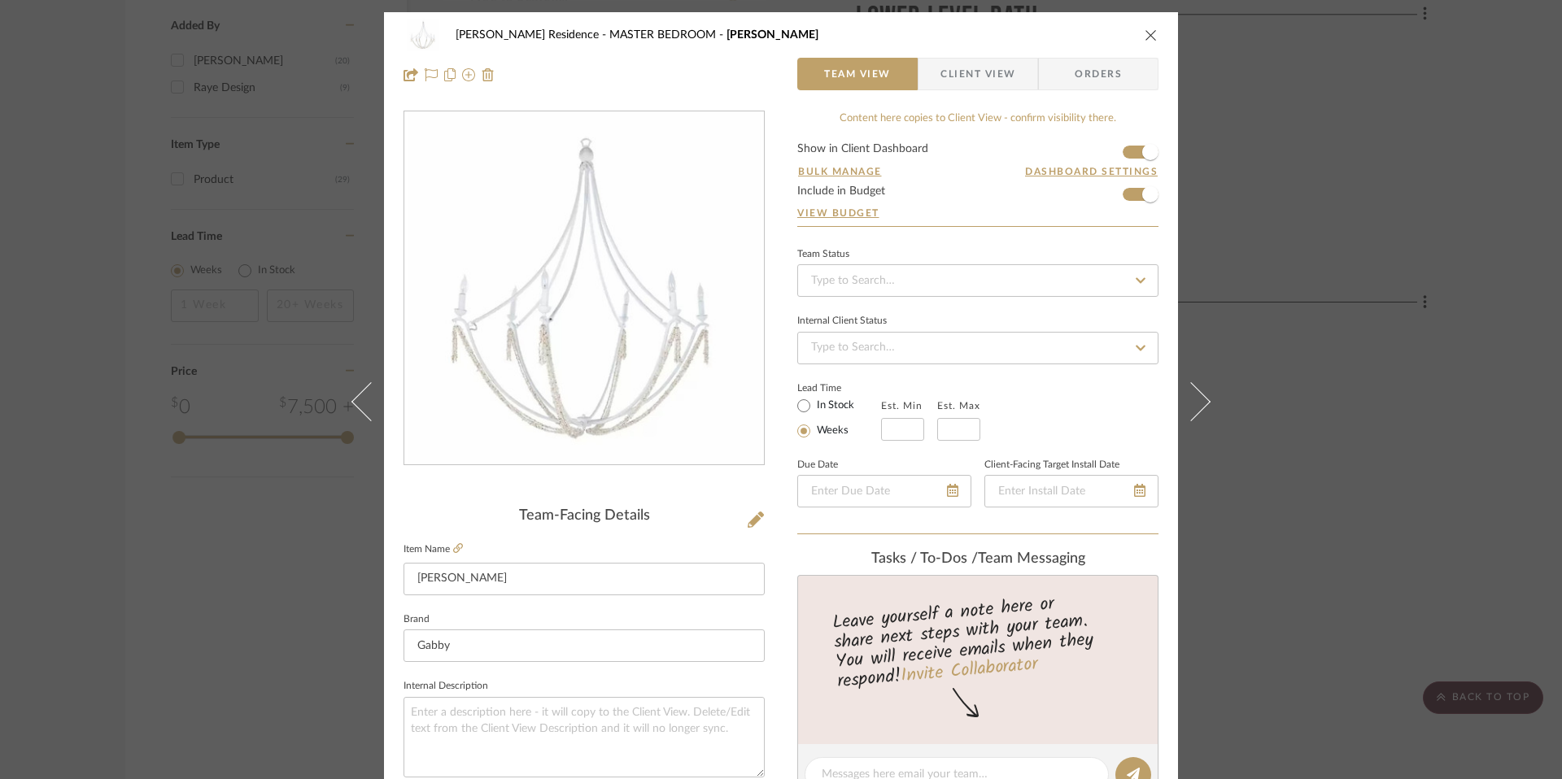
click at [1202, 395] on button at bounding box center [1201, 401] width 46 height 779
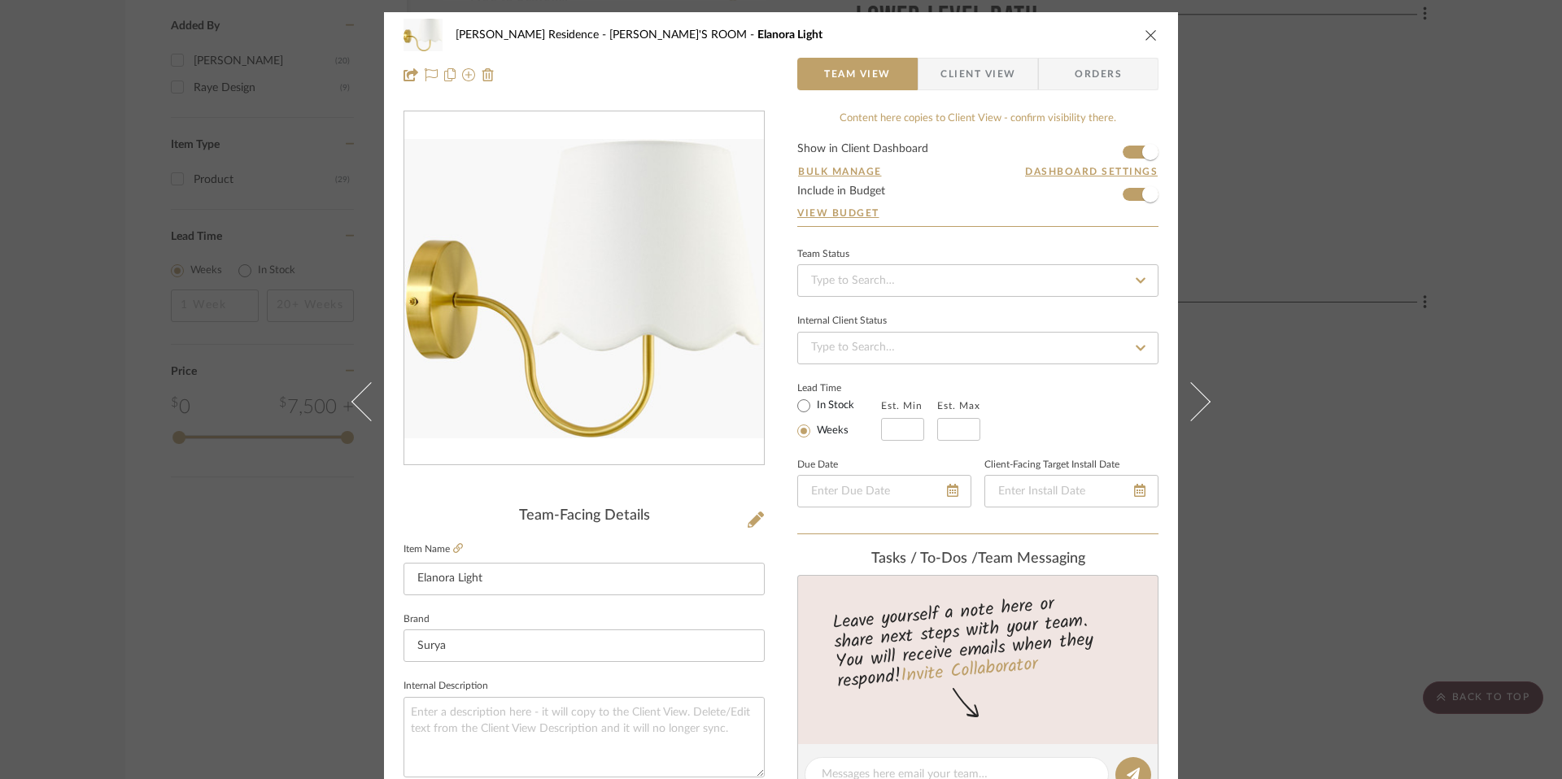
click at [1202, 395] on button at bounding box center [1201, 401] width 46 height 779
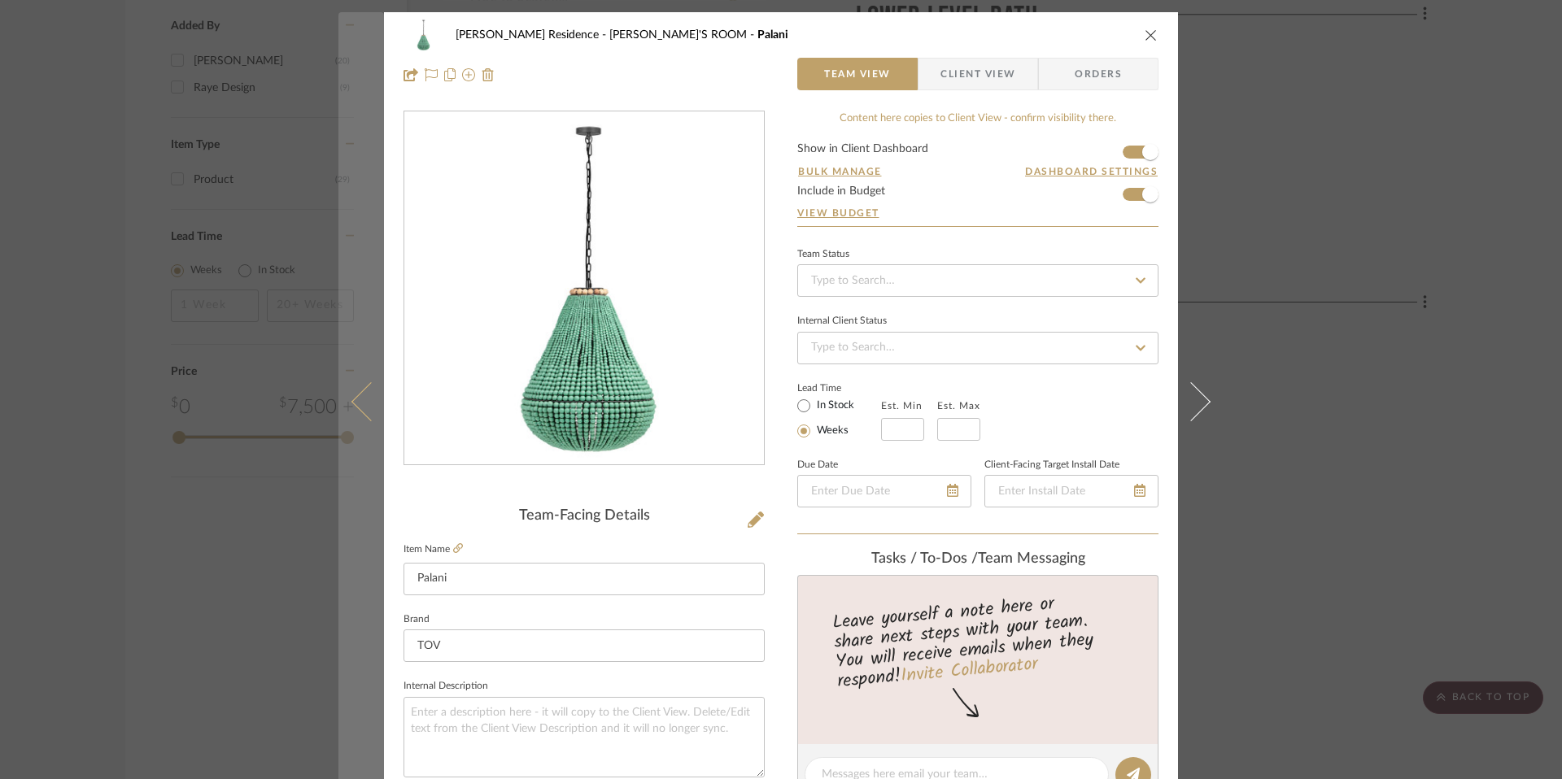
click at [351, 403] on icon at bounding box center [370, 401] width 39 height 39
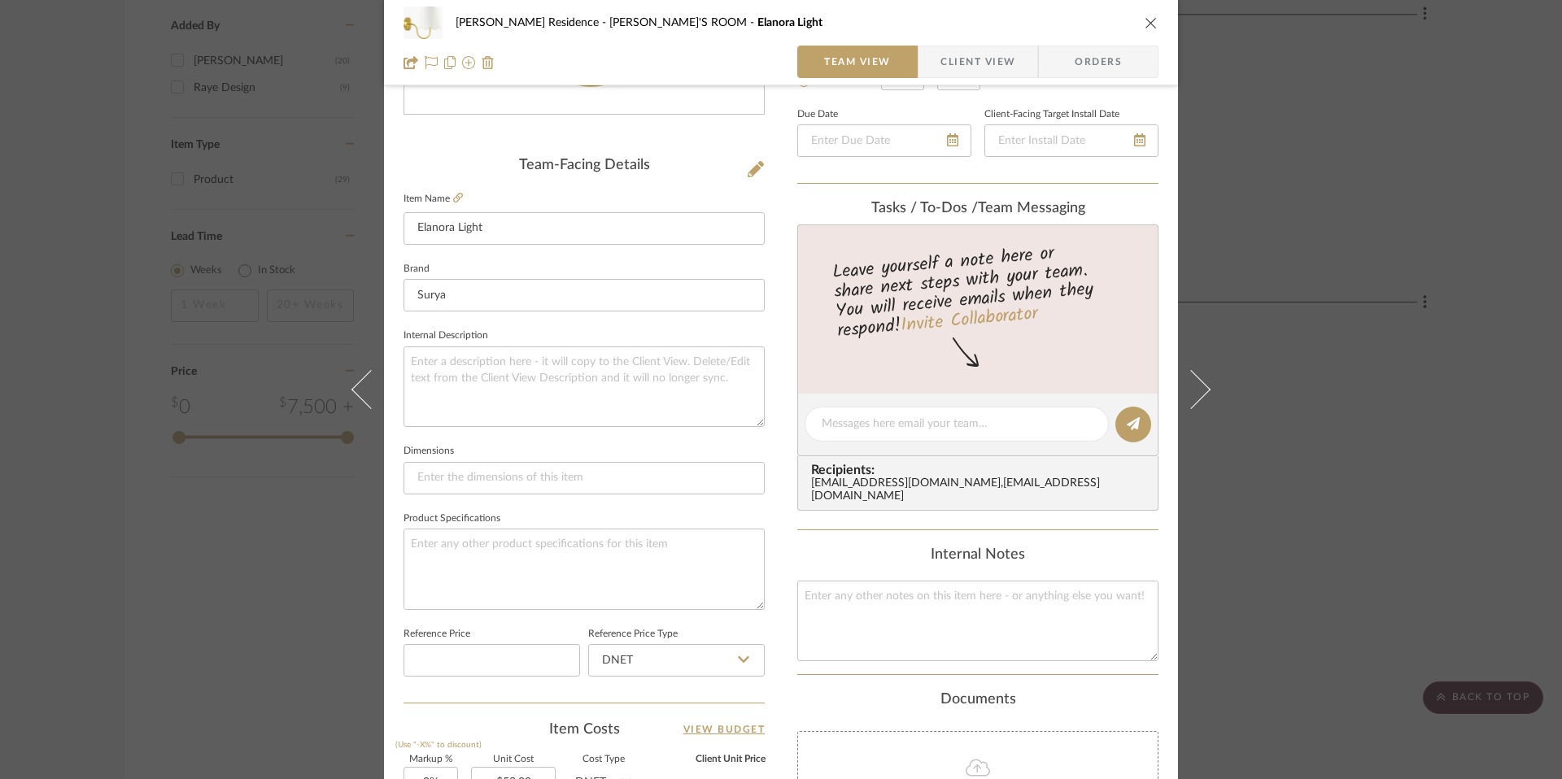
scroll to position [329, 0]
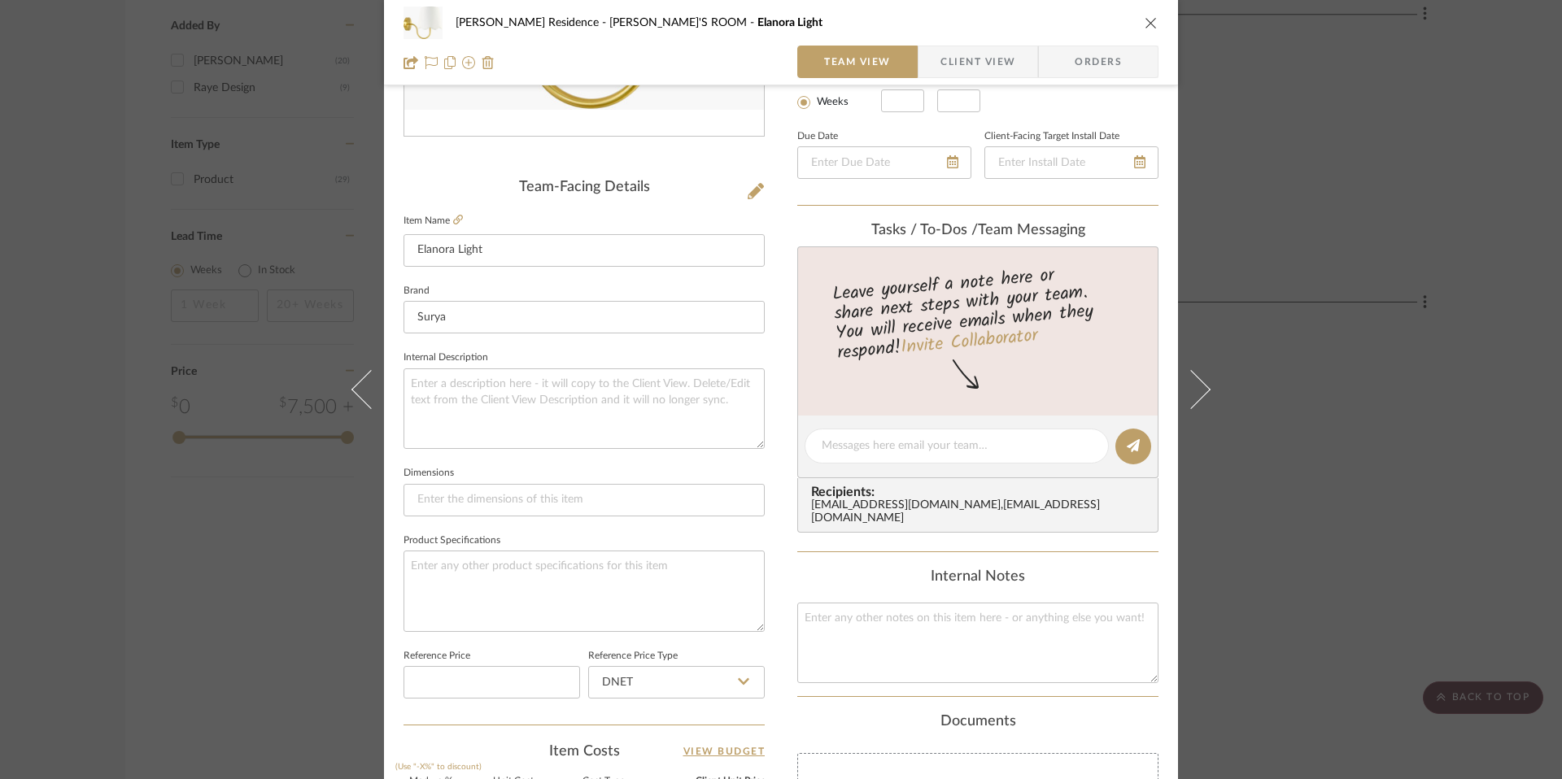
click at [1145, 22] on icon "close" at bounding box center [1151, 22] width 13 height 13
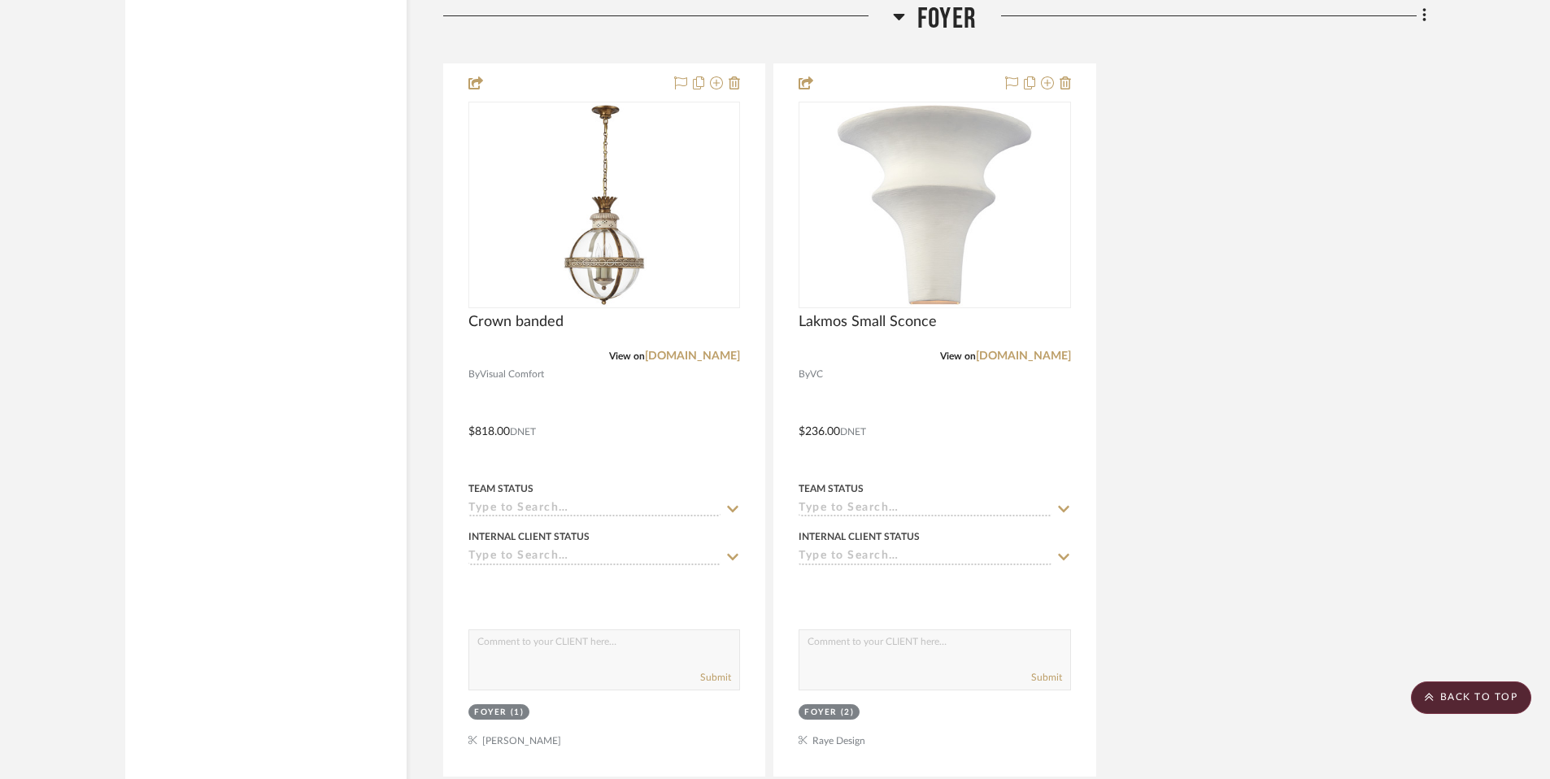
scroll to position [13217, 0]
